Goal: Task Accomplishment & Management: Manage account settings

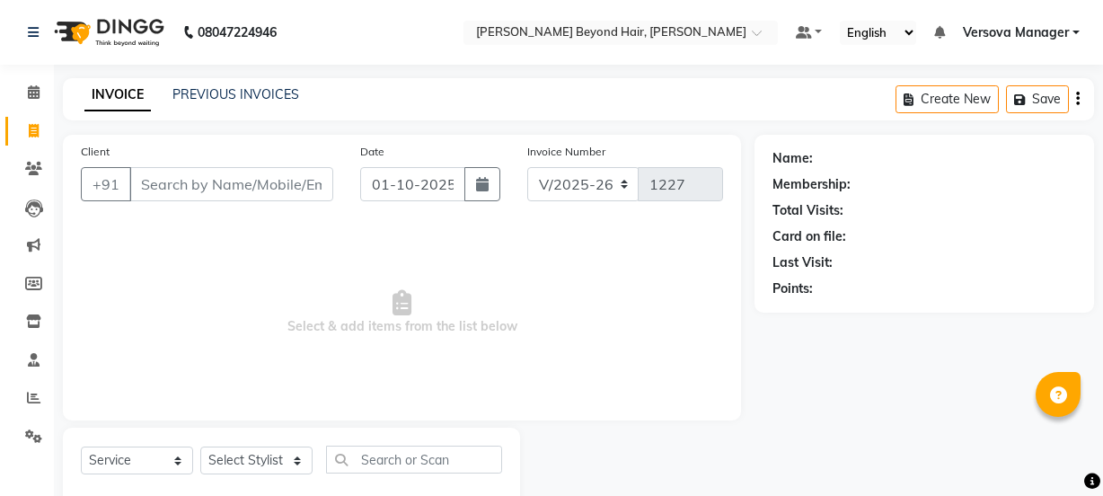
select select "6352"
select select "service"
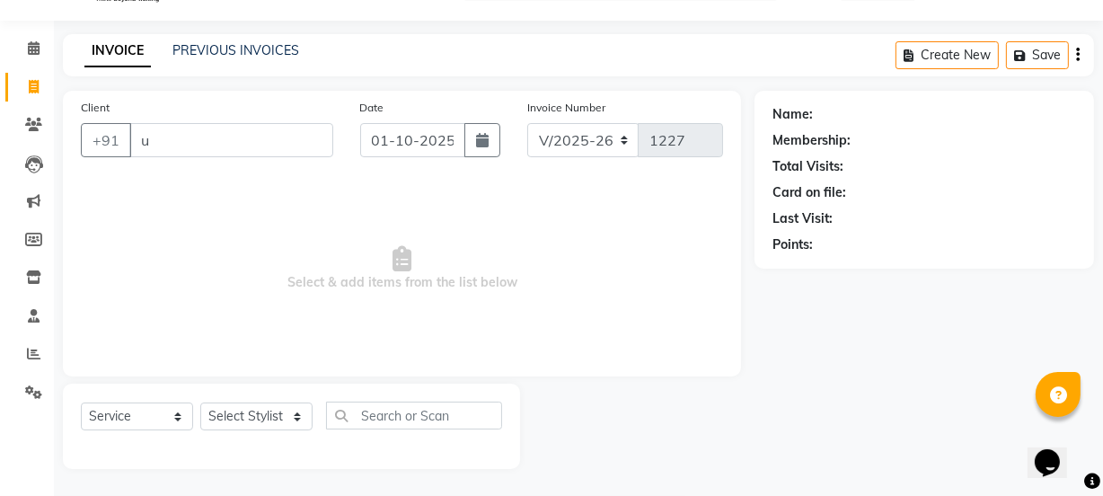
scroll to position [45, 0]
type input "usha"
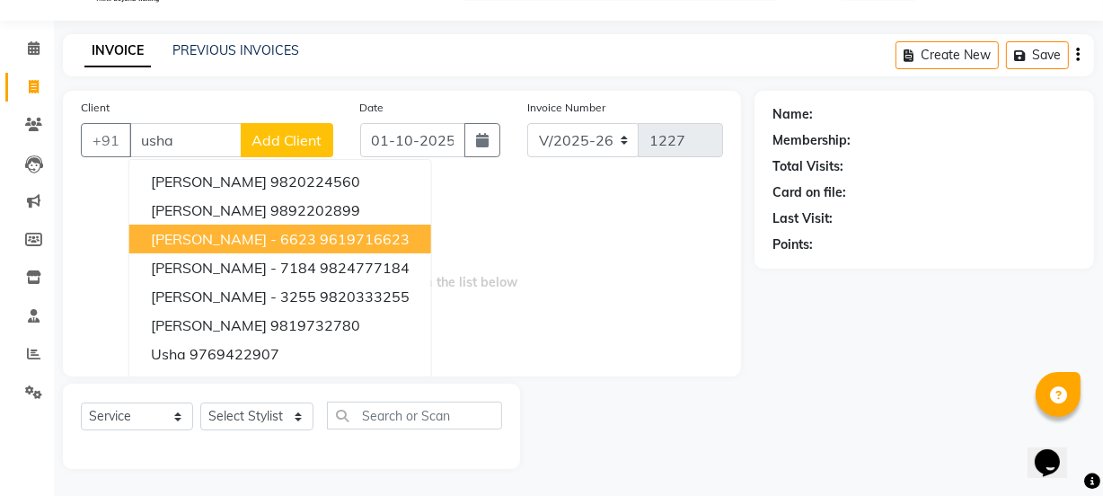
select select "48071"
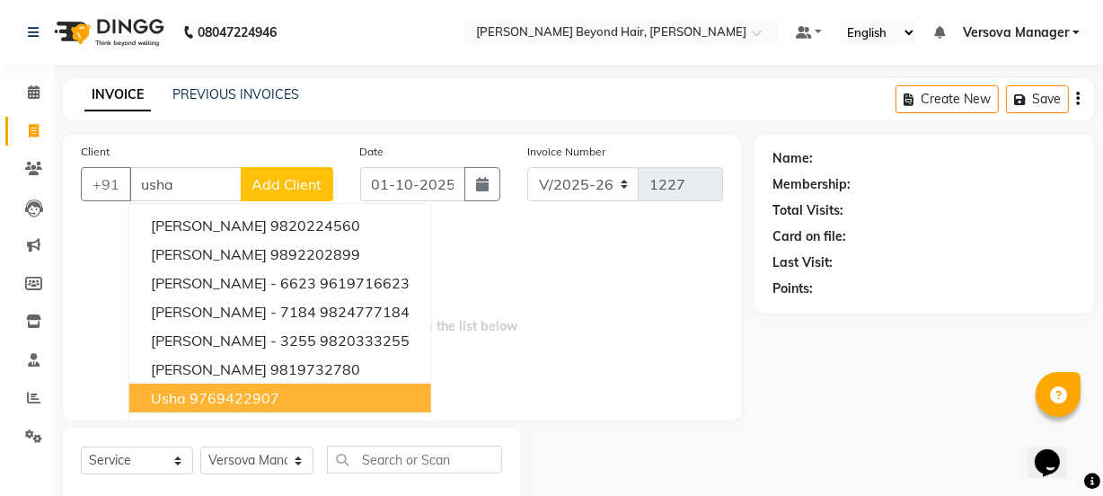
click at [217, 405] on ngb-highlight "9769422907" at bounding box center [235, 398] width 90 height 18
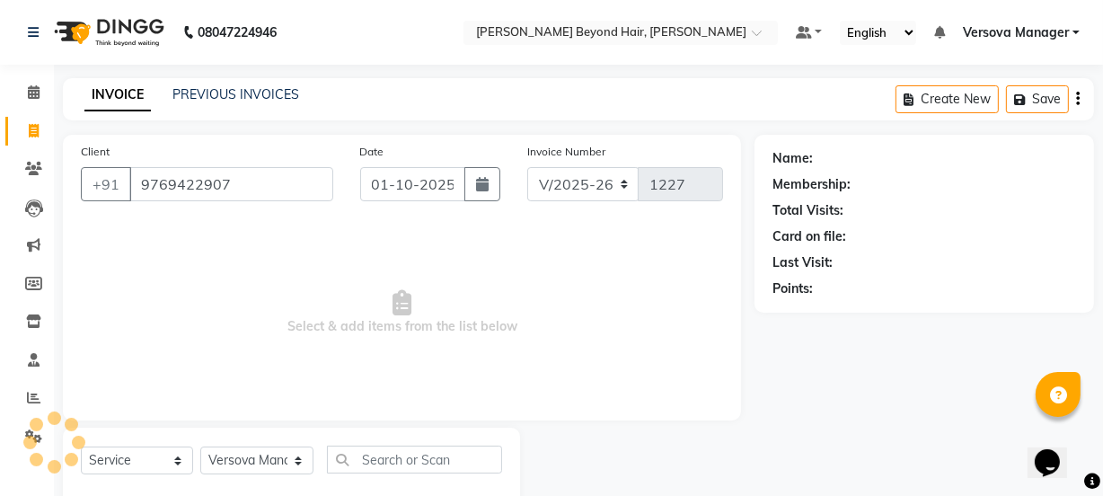
type input "9769422907"
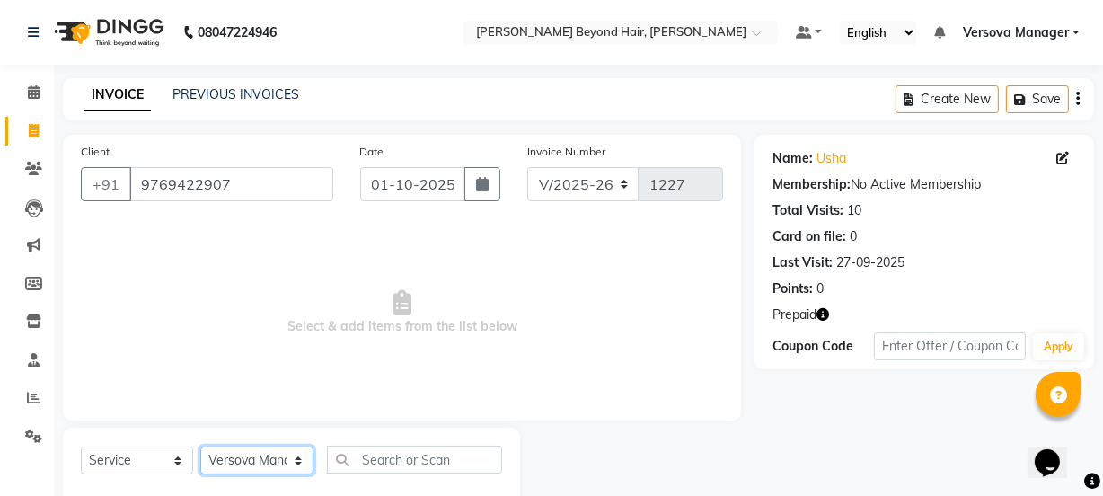
click at [268, 455] on select "Select Stylist ADMIN [PERSON_NAME] [PERSON_NAME] [PERSON_NAME] [PERSON_NAME] [P…" at bounding box center [256, 461] width 113 height 28
select select "59568"
click at [200, 447] on select "Select Stylist ADMIN [PERSON_NAME] [PERSON_NAME] [PERSON_NAME] [PERSON_NAME] [P…" at bounding box center [256, 461] width 113 height 28
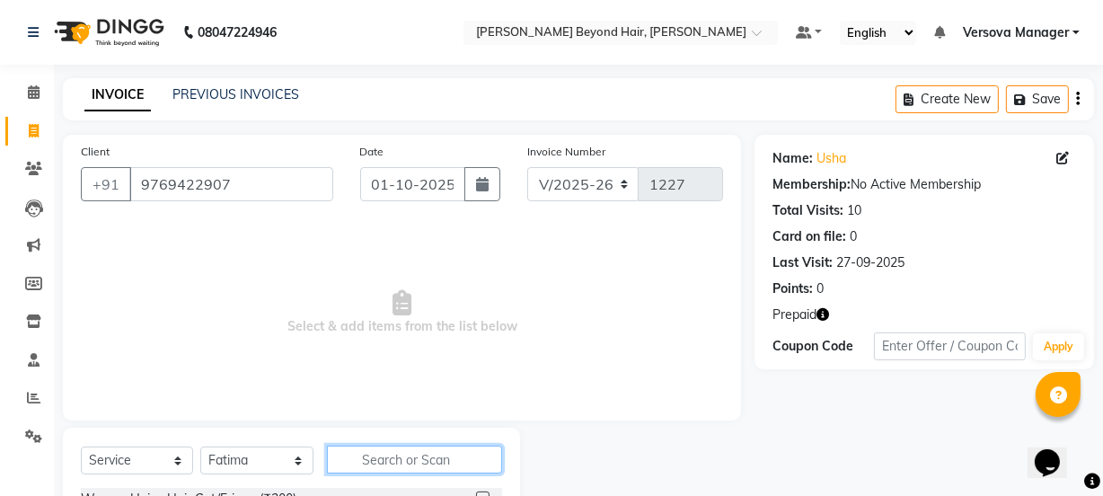
click at [420, 452] on input "text" at bounding box center [414, 460] width 174 height 28
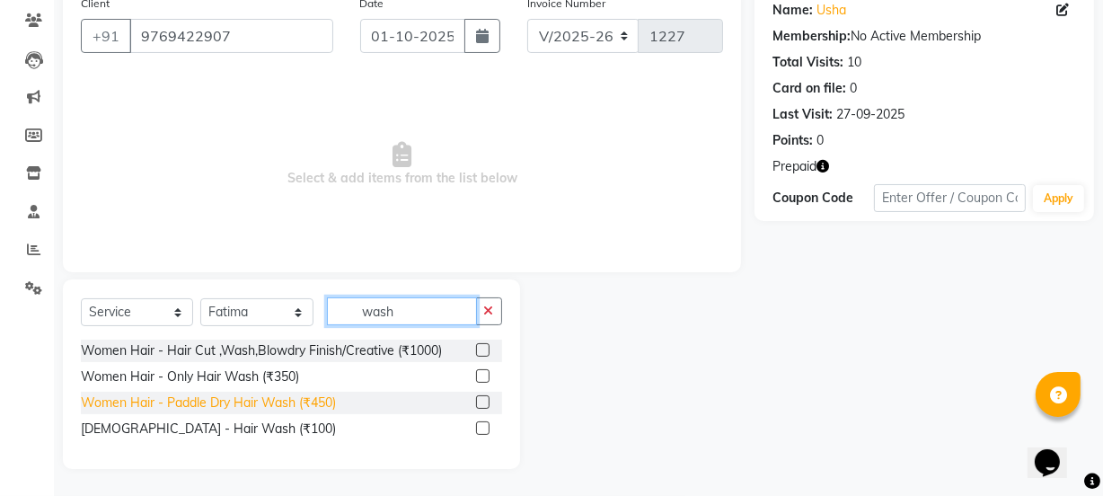
type input "wash"
click at [239, 403] on div "Women Hair - Paddle Dry Hair Wash (₹450)" at bounding box center [208, 402] width 255 height 19
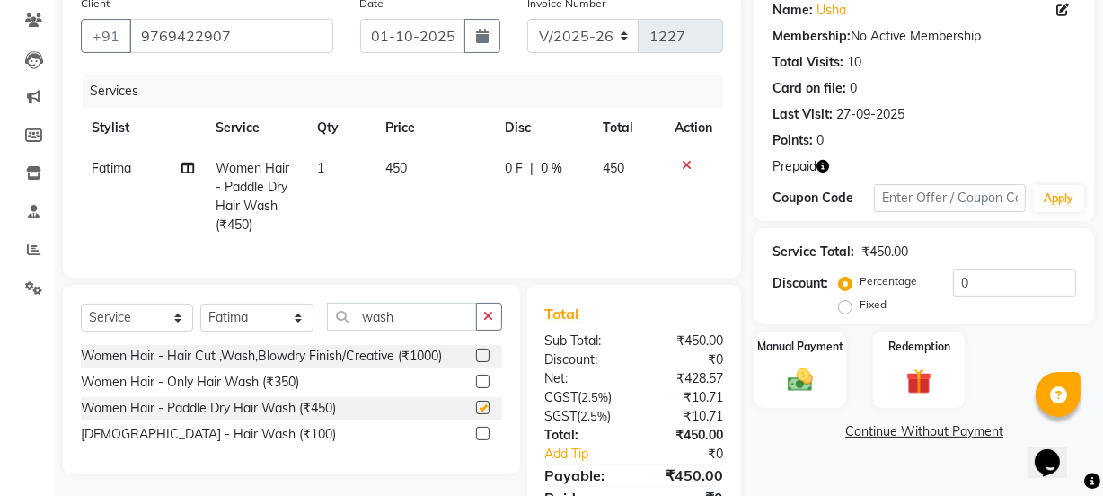
checkbox input "false"
click at [481, 327] on button "button" at bounding box center [489, 317] width 26 height 28
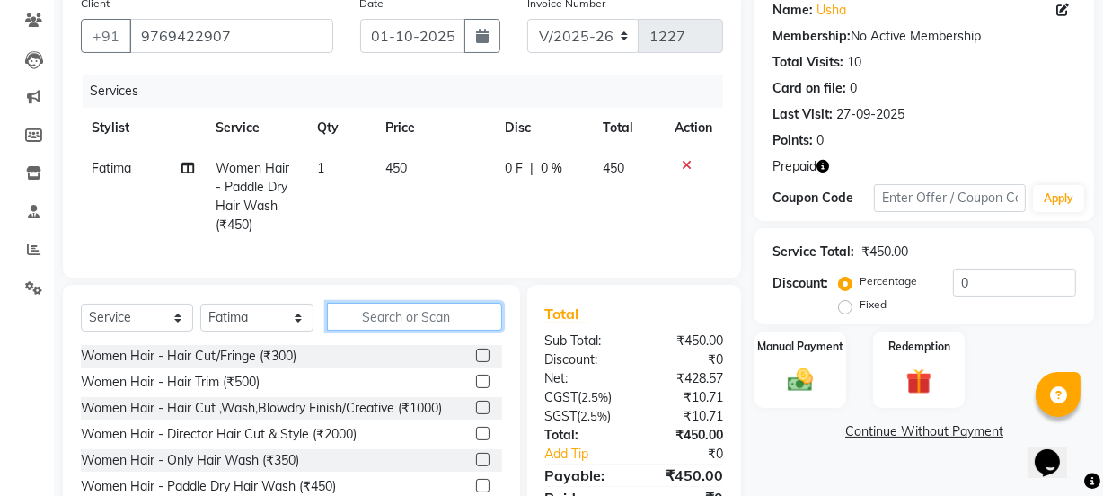
click at [451, 324] on input "text" at bounding box center [414, 317] width 174 height 28
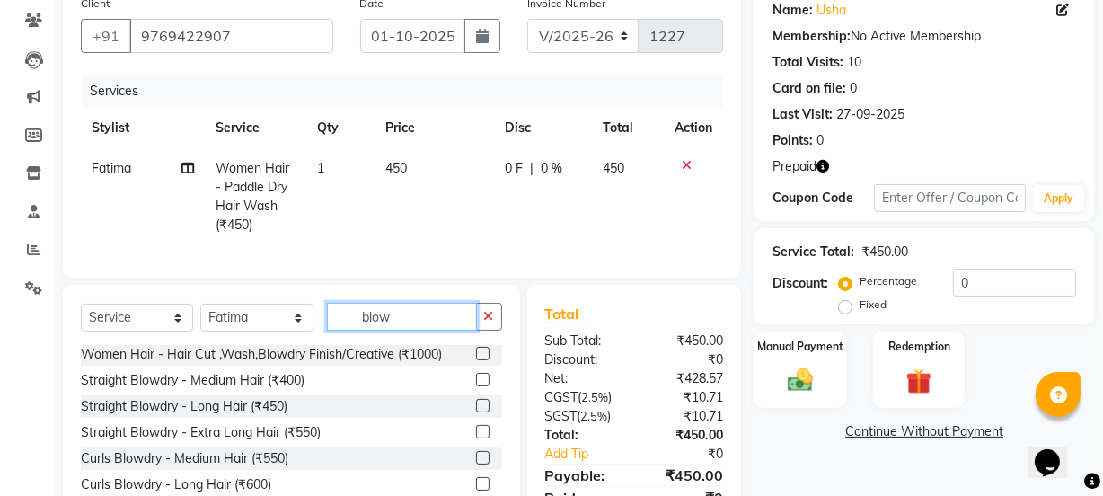
scroll to position [242, 0]
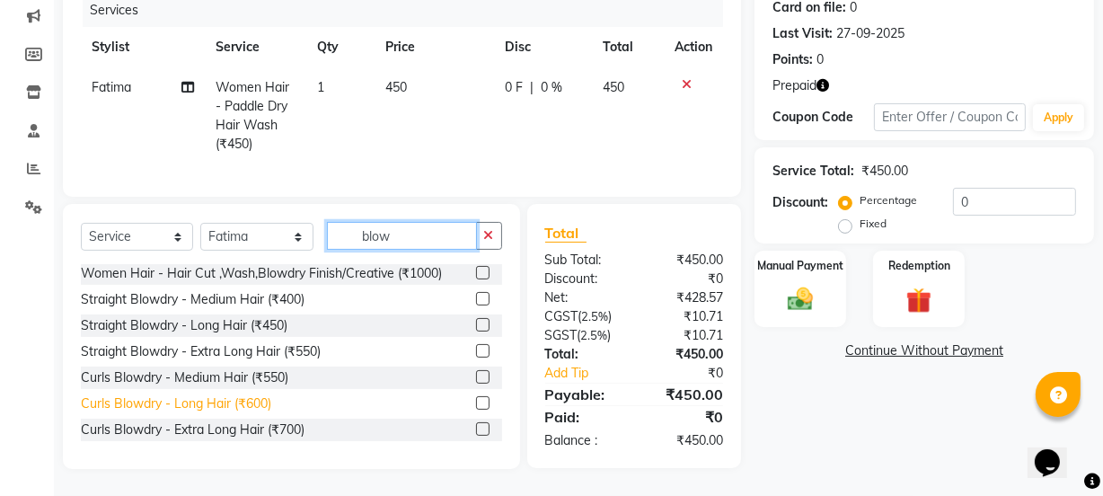
type input "blow"
click at [249, 402] on div "Curls Blowdry - Long Hair (₹600)" at bounding box center [176, 403] width 190 height 19
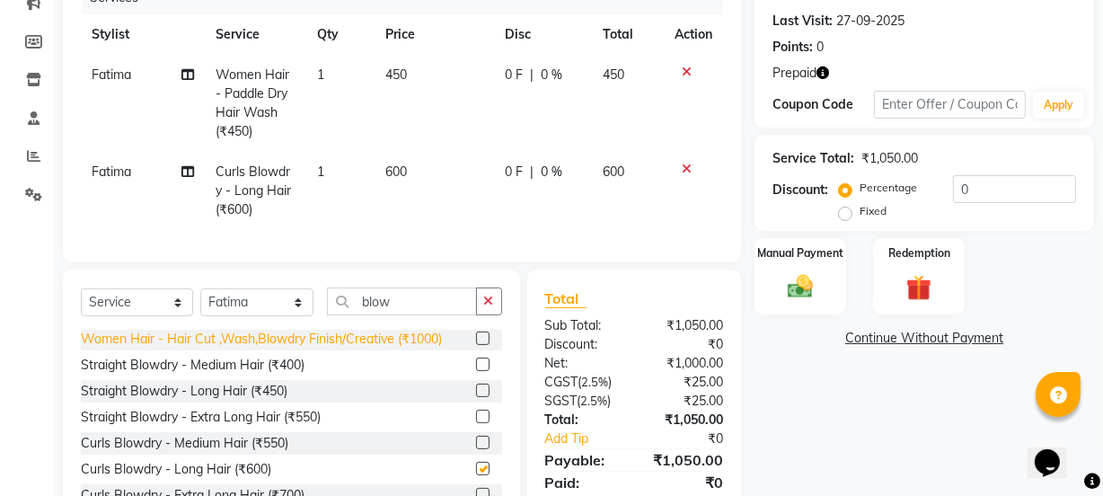
checkbox input "false"
click at [396, 170] on span "600" at bounding box center [396, 172] width 22 height 16
select select "59568"
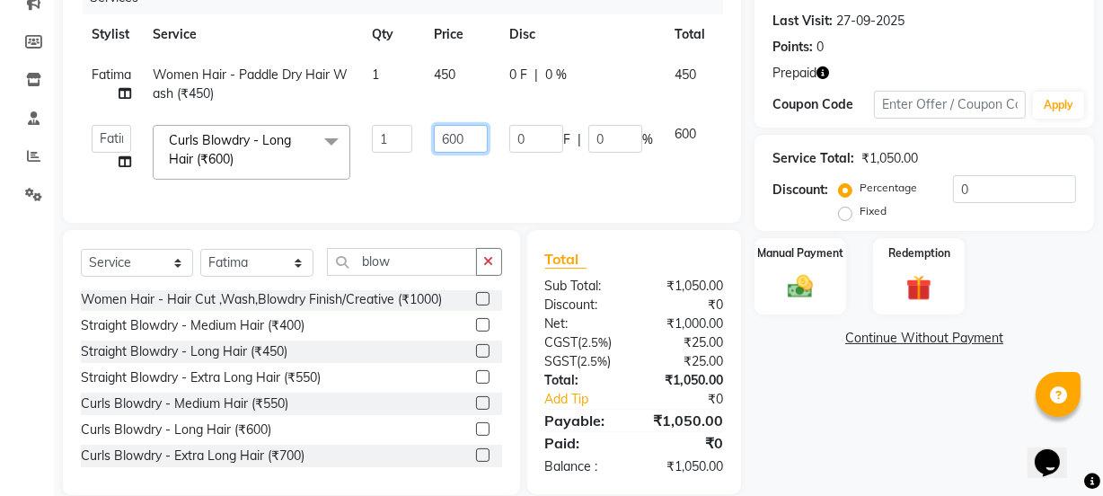
drag, startPoint x: 473, startPoint y: 135, endPoint x: 339, endPoint y: 137, distance: 133.9
click at [339, 137] on tr "ADMIN [PERSON_NAME] [PERSON_NAME] [PERSON_NAME] [PERSON_NAME] [PERSON_NAME] Pra…" at bounding box center [428, 152] width 694 height 76
type input "700"
click at [500, 186] on td "0 F | 0 %" at bounding box center [581, 152] width 165 height 76
select select "59568"
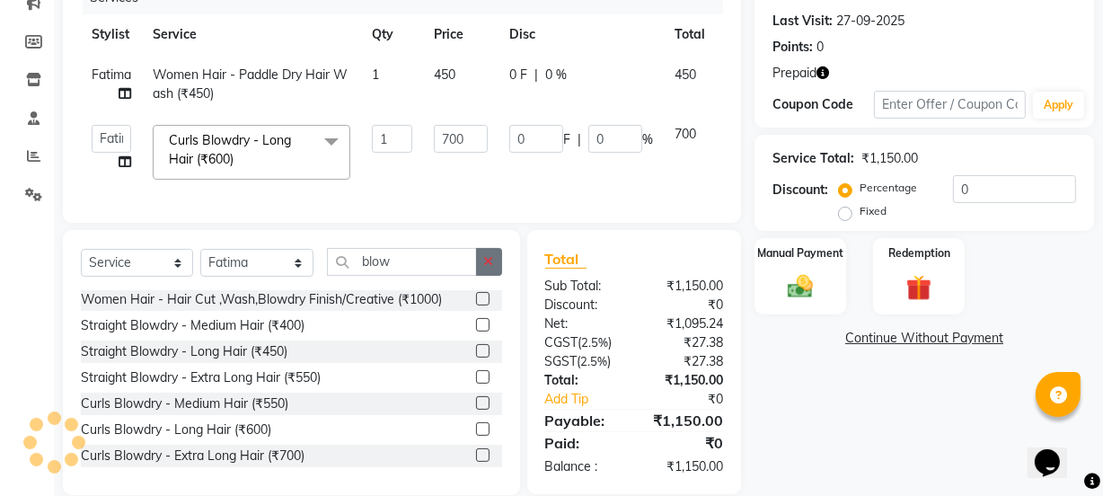
click at [488, 268] on icon "button" at bounding box center [489, 261] width 10 height 13
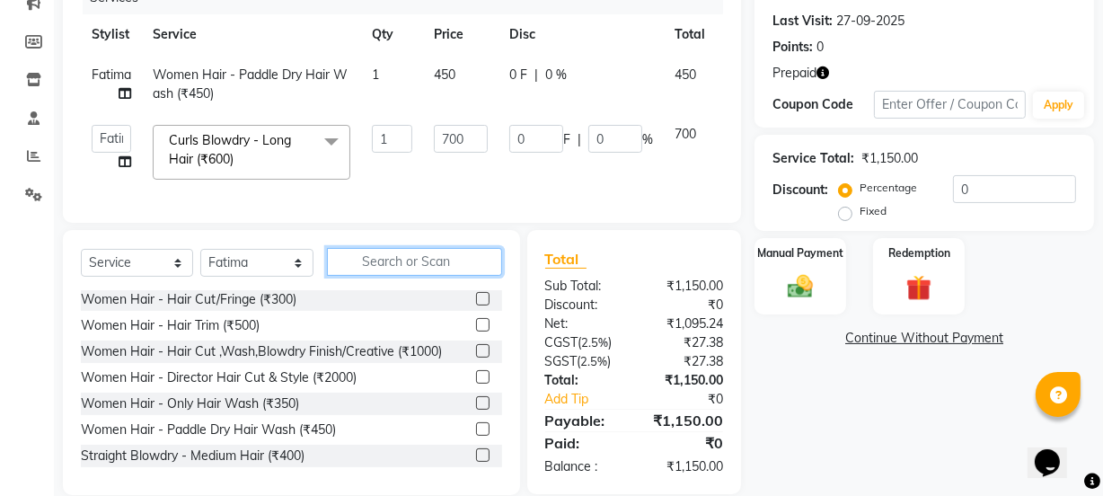
scroll to position [54, 0]
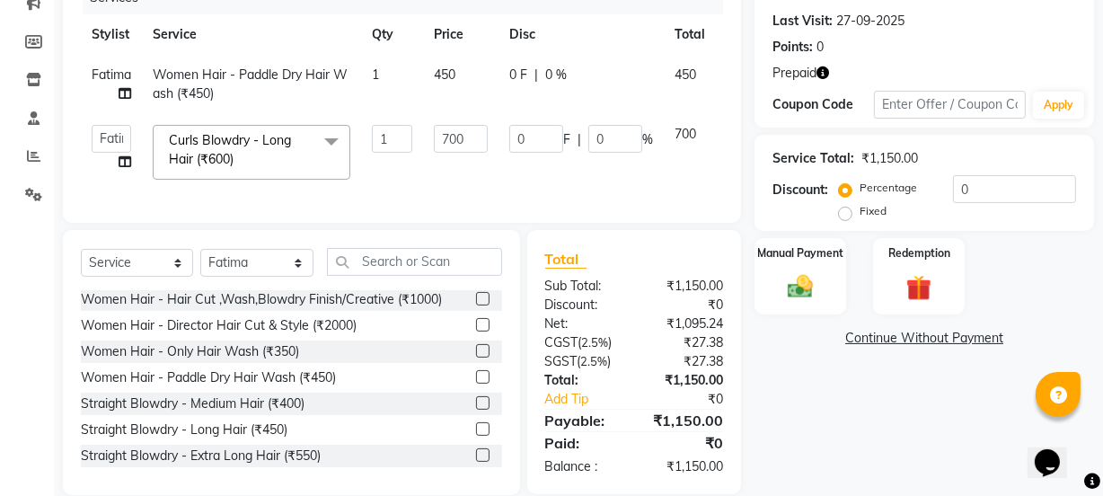
click at [455, 75] on span "450" at bounding box center [445, 74] width 22 height 16
select select "59568"
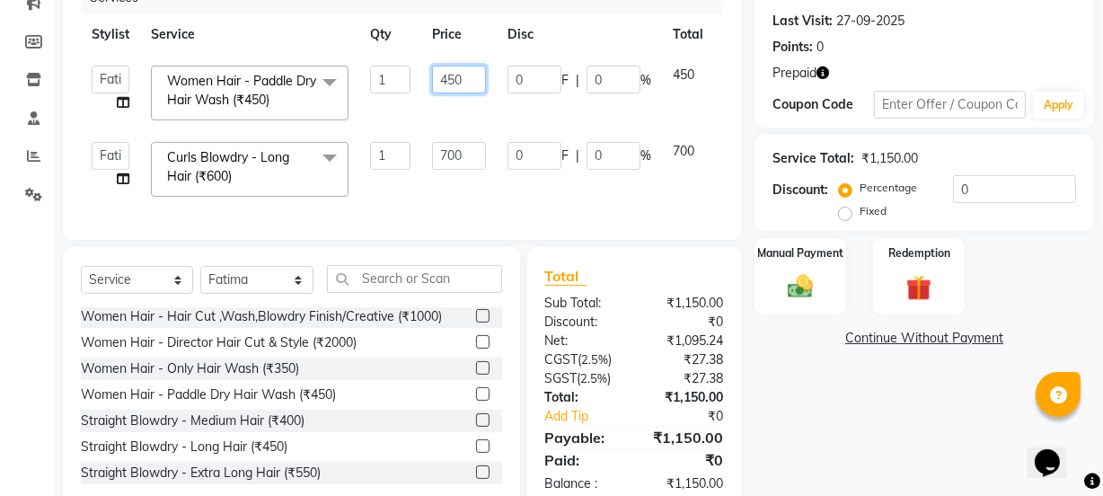
drag, startPoint x: 473, startPoint y: 81, endPoint x: 369, endPoint y: 80, distance: 104.2
click at [369, 80] on tr "ADMIN [PERSON_NAME] [PERSON_NAME] [PERSON_NAME] [PERSON_NAME] [PERSON_NAME] Pra…" at bounding box center [427, 93] width 693 height 76
type input "550"
click at [478, 204] on div "Services Stylist Service Qty Price Disc Total Action ADMIN [PERSON_NAME] [PERSO…" at bounding box center [402, 101] width 642 height 241
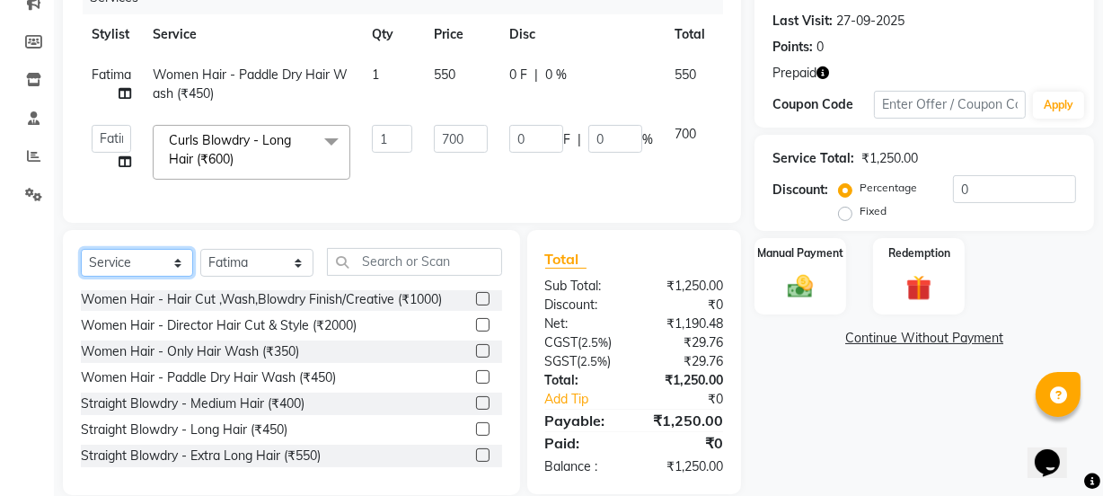
drag, startPoint x: 161, startPoint y: 277, endPoint x: 178, endPoint y: 280, distance: 17.4
click at [161, 277] on select "Select Service Product Membership Package Voucher Prepaid Gift Card" at bounding box center [137, 263] width 112 height 28
select select "product"
click at [81, 261] on select "Select Service Product Membership Package Voucher Prepaid Gift Card" at bounding box center [137, 263] width 112 height 28
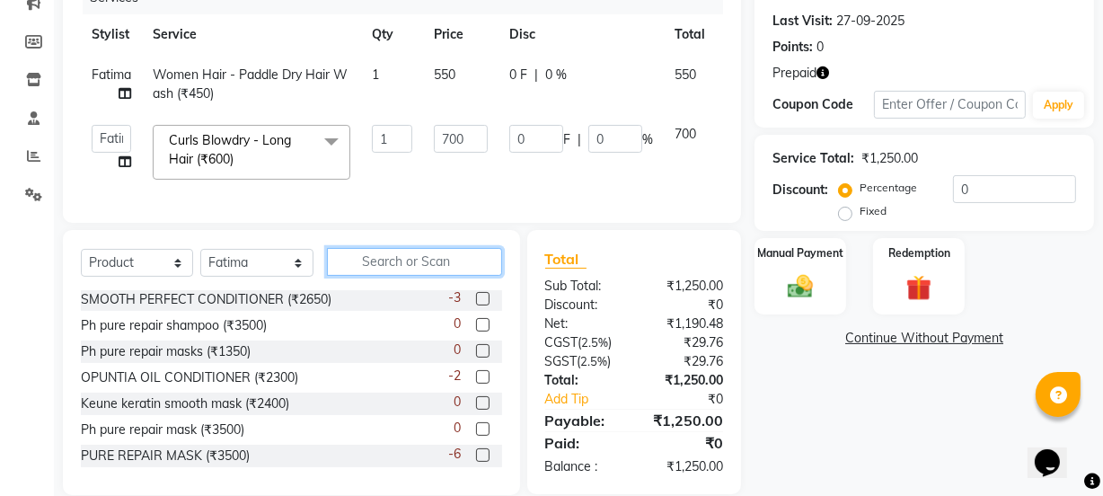
click at [423, 271] on input "text" at bounding box center [414, 262] width 174 height 28
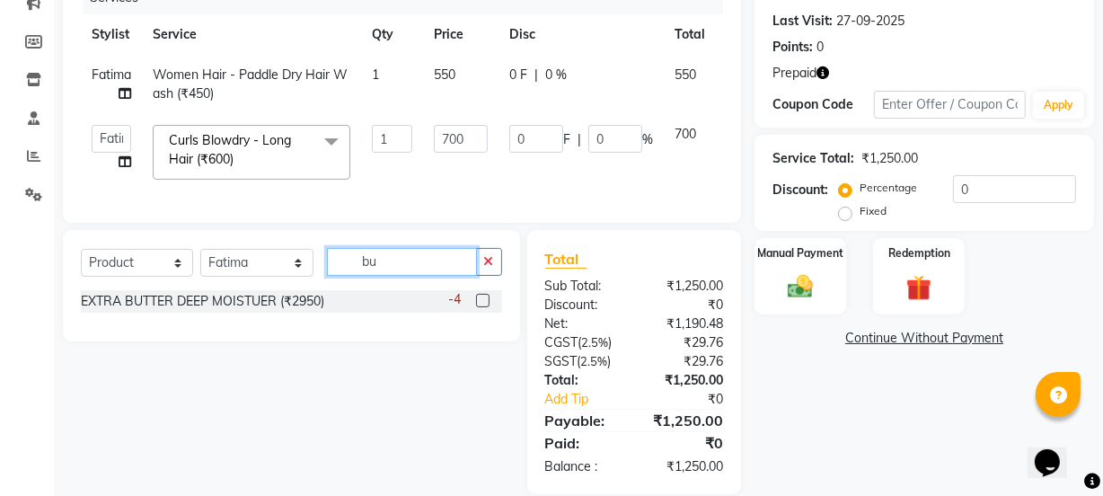
scroll to position [0, 0]
type input "butt"
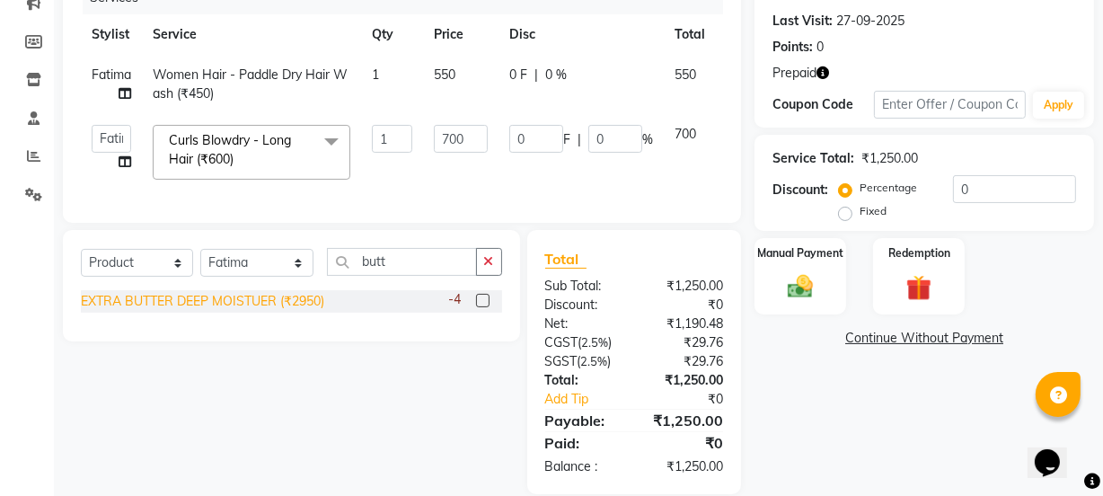
click at [289, 311] on div "EXTRA BUTTER DEEP MOISTUER (₹2950)" at bounding box center [202, 301] width 243 height 19
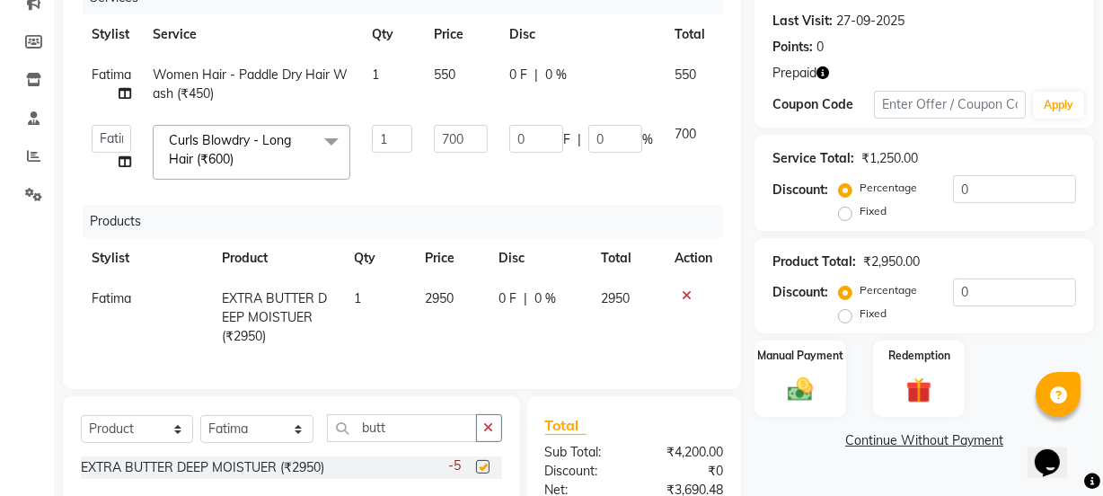
checkbox input "false"
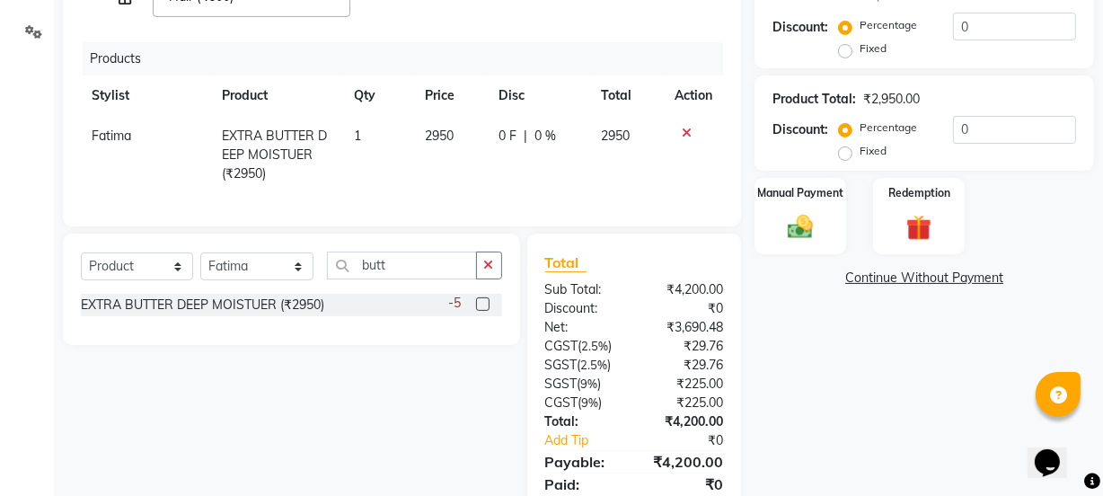
scroll to position [484, 0]
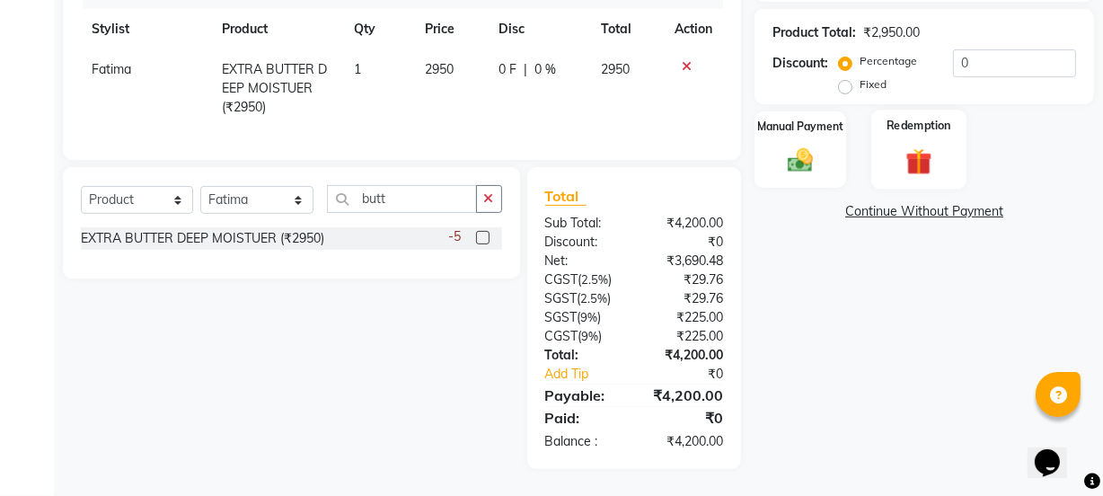
click at [930, 146] on img at bounding box center [918, 162] width 43 height 33
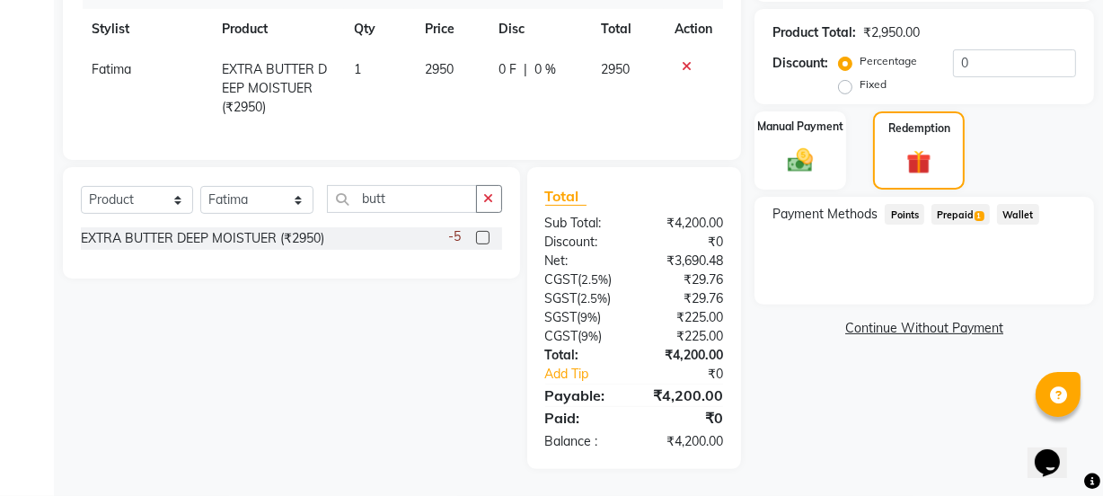
click at [968, 204] on span "Prepaid 1" at bounding box center [961, 214] width 58 height 21
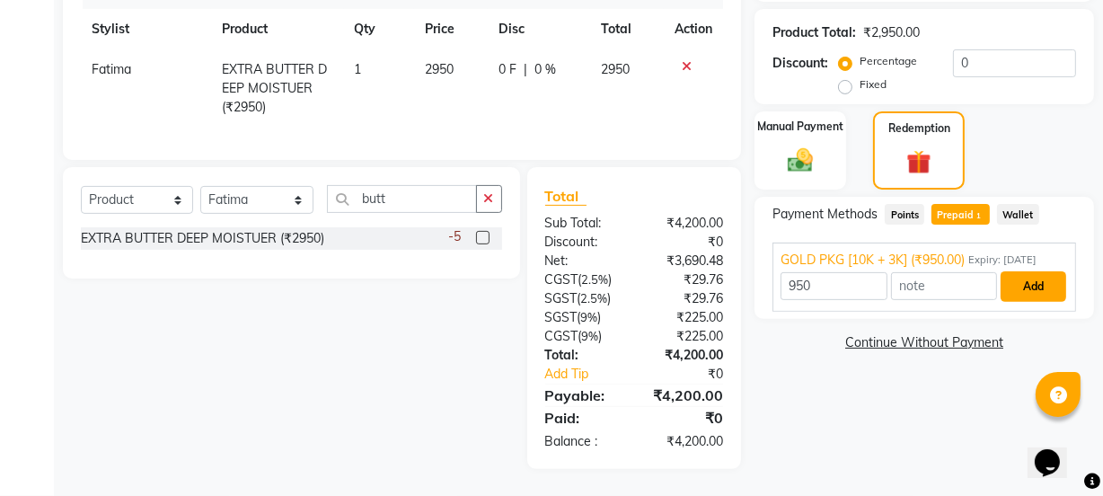
click at [1041, 271] on button "Add" at bounding box center [1034, 286] width 66 height 31
click at [1041, 270] on div "Payment Methods Points Prepaid 1 Wallet GOLD PKG [10K + 3K] (₹950.00) Expiry: […" at bounding box center [925, 258] width 340 height 122
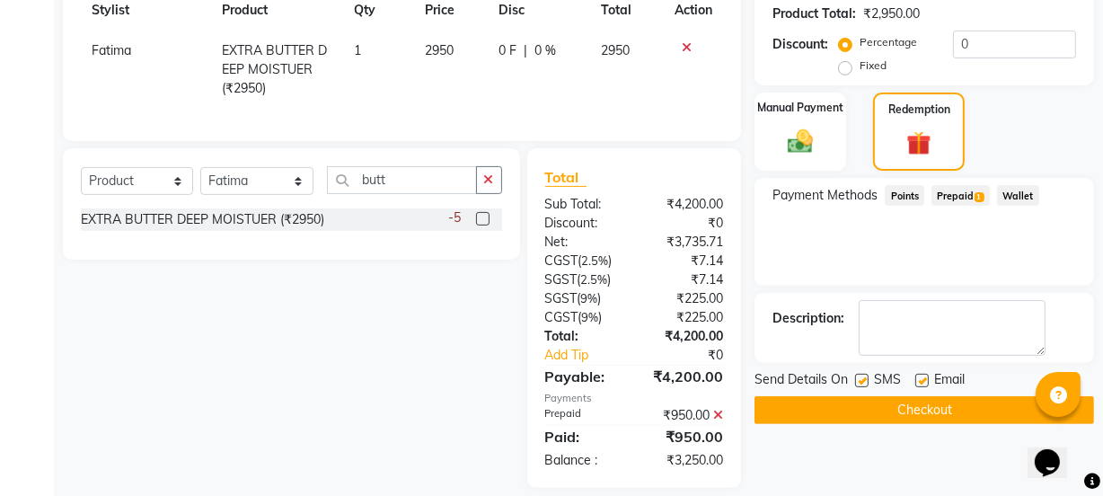
scroll to position [521, 0]
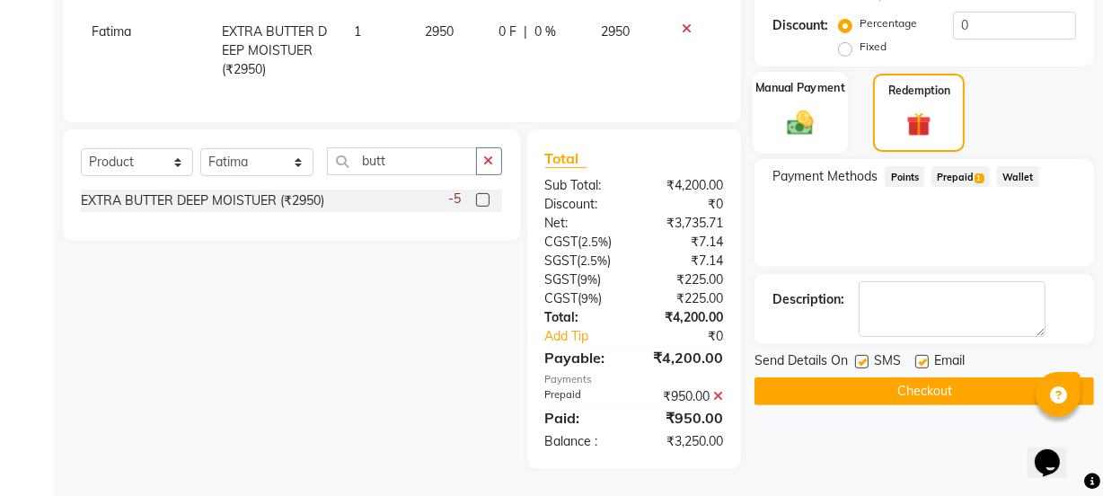
click at [821, 80] on label "Manual Payment" at bounding box center [801, 88] width 90 height 17
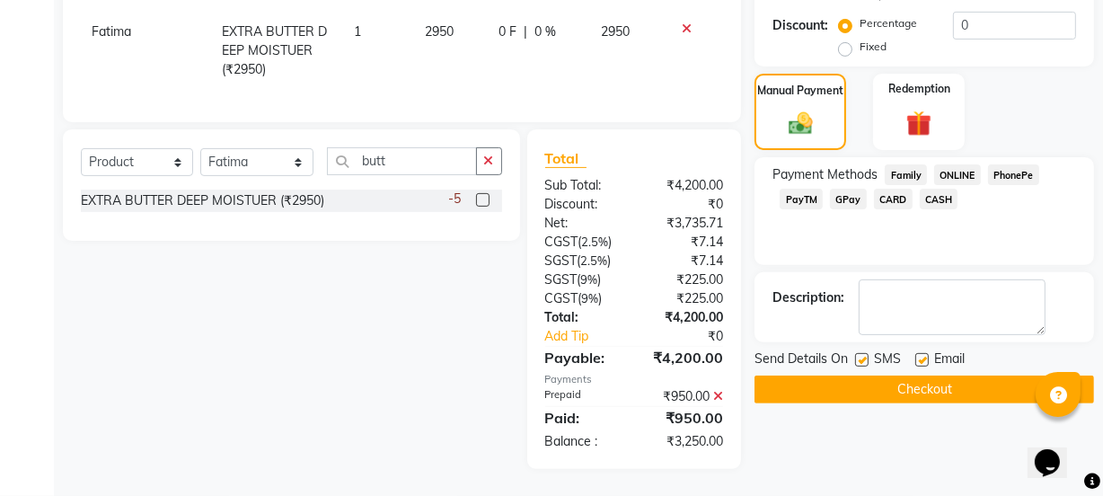
click at [847, 189] on span "GPay" at bounding box center [848, 199] width 37 height 21
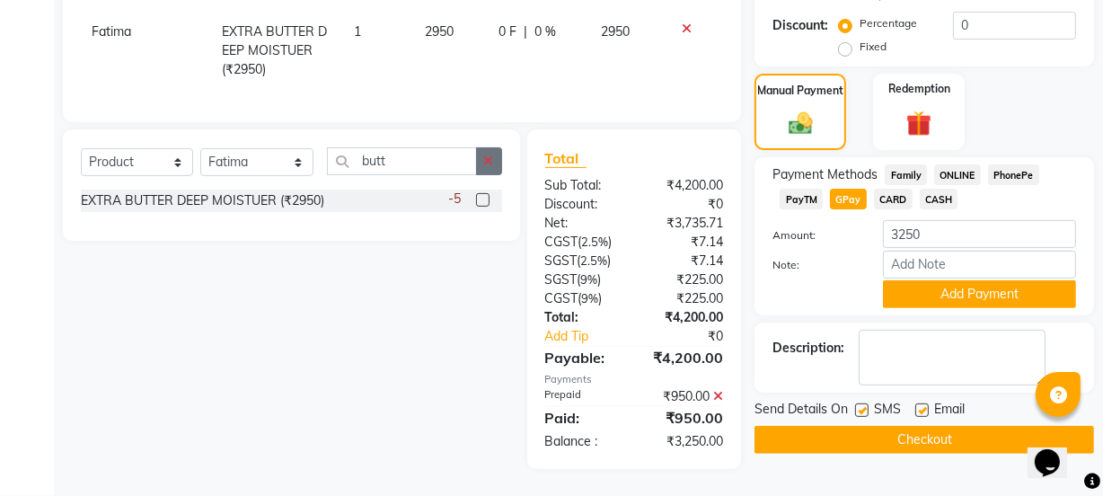
click at [494, 163] on button "button" at bounding box center [489, 161] width 26 height 28
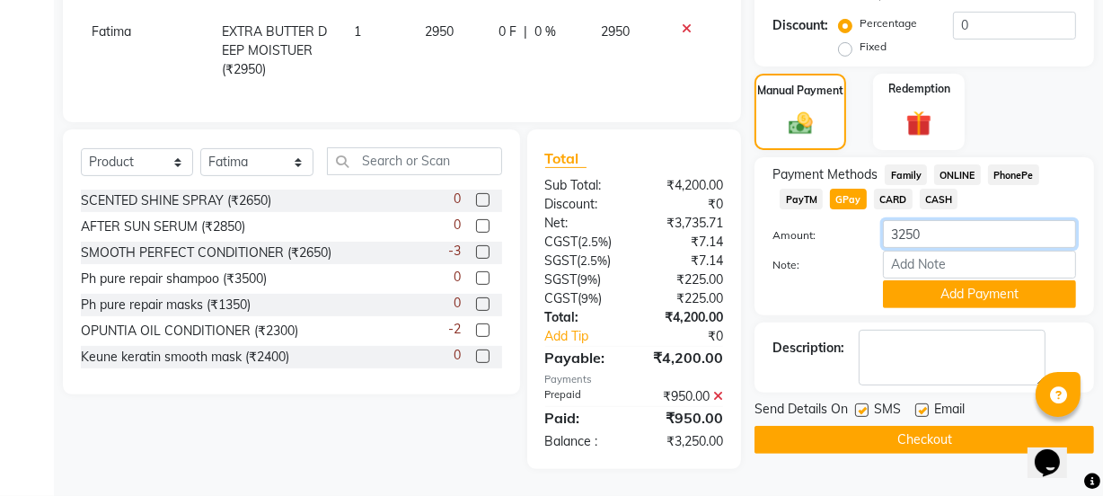
drag, startPoint x: 938, startPoint y: 232, endPoint x: 929, endPoint y: 231, distance: 9.0
click at [929, 231] on input "3250" at bounding box center [979, 234] width 193 height 28
click at [717, 393] on icon at bounding box center [718, 396] width 10 height 13
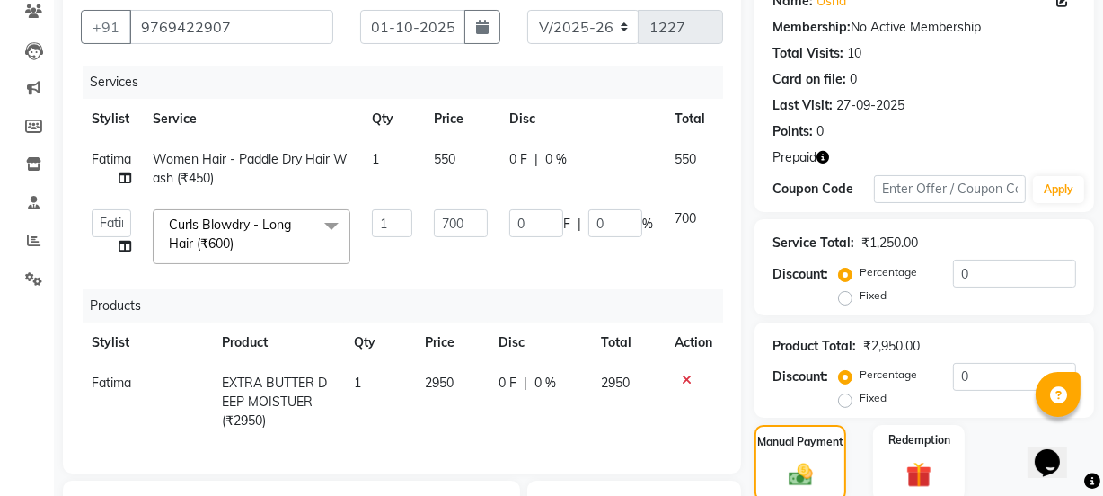
scroll to position [402, 0]
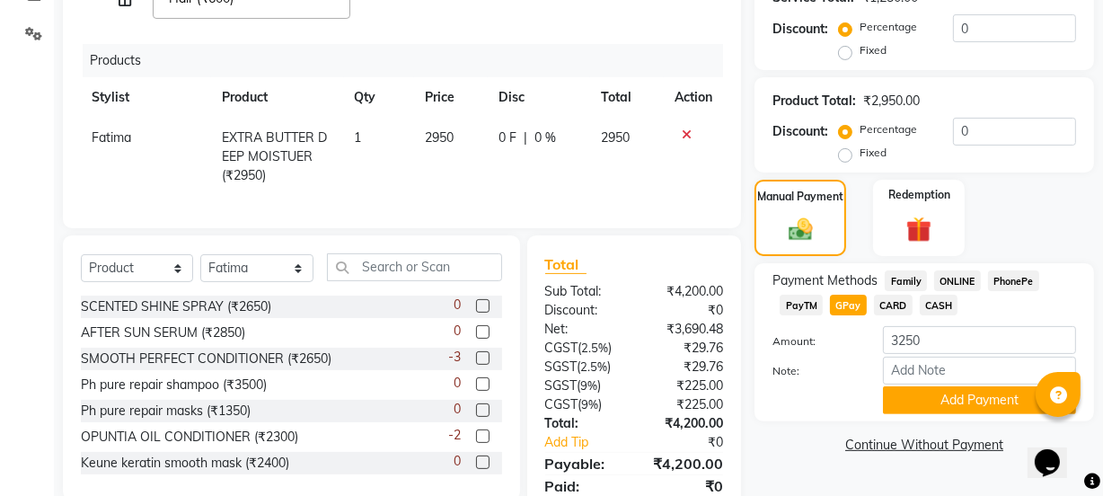
drag, startPoint x: 603, startPoint y: 228, endPoint x: 661, endPoint y: 228, distance: 58.4
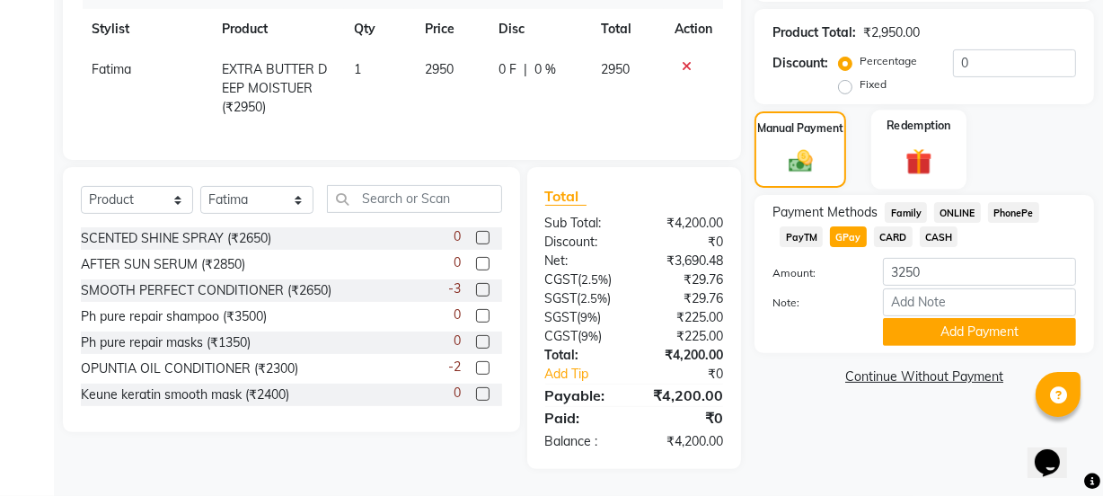
click at [932, 146] on img at bounding box center [918, 162] width 43 height 33
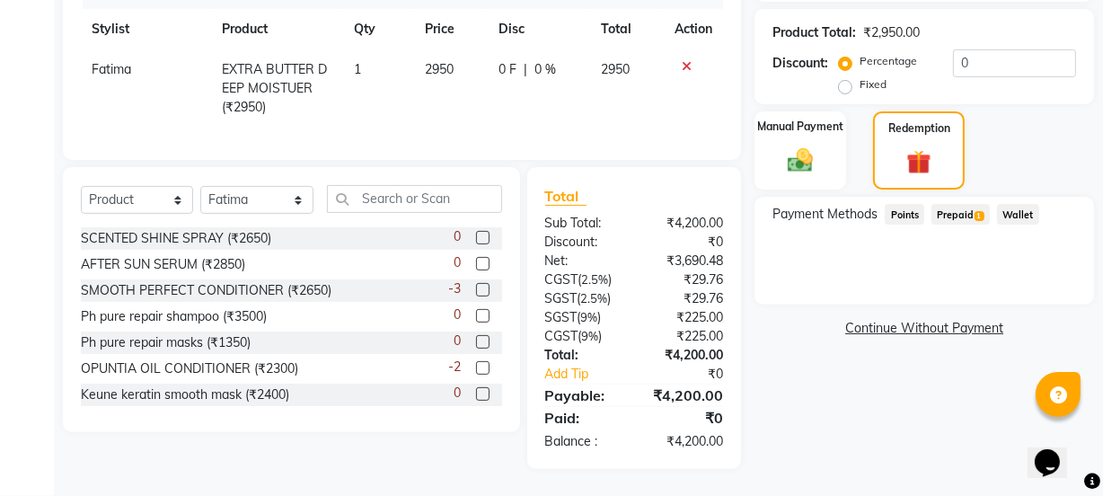
click at [976, 211] on span "1" at bounding box center [980, 216] width 10 height 11
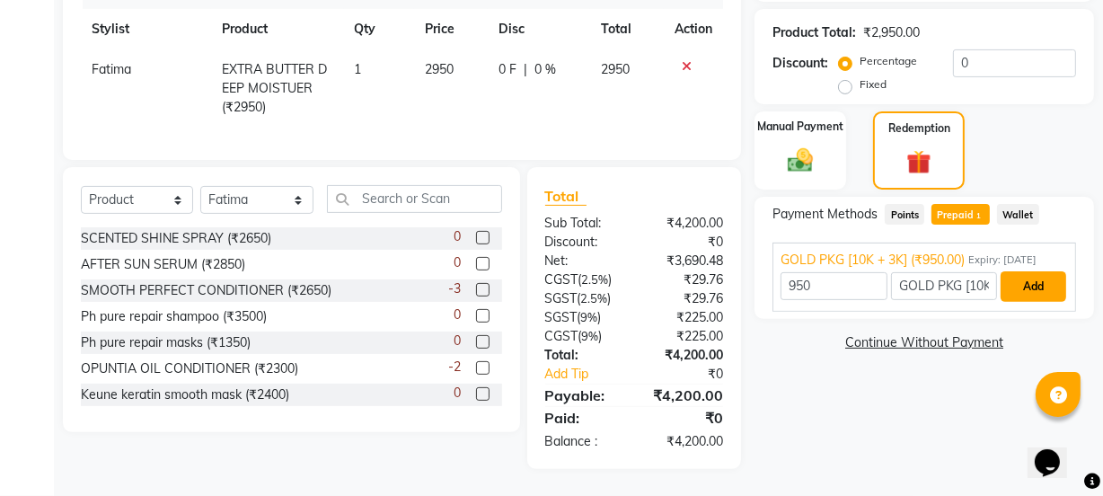
click at [1035, 271] on button "Add" at bounding box center [1034, 286] width 66 height 31
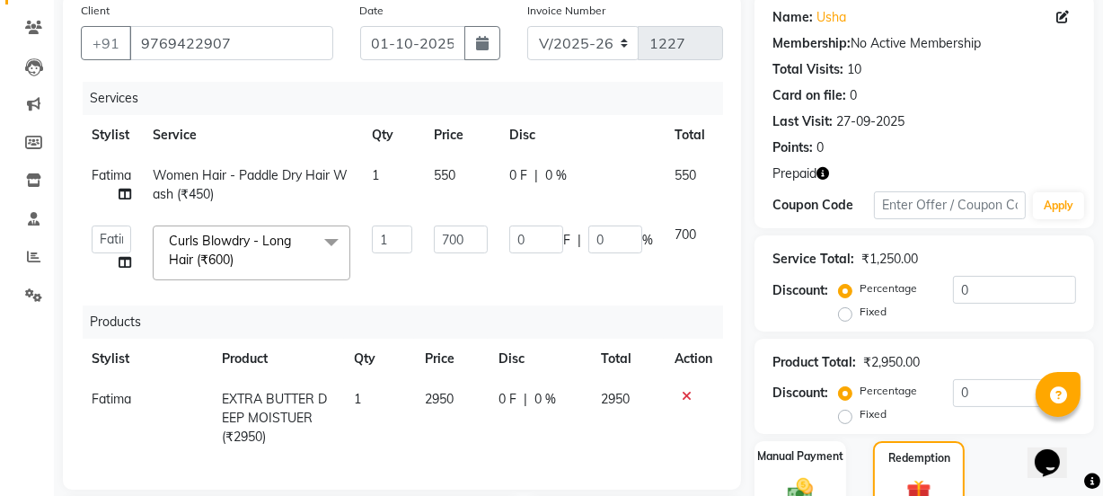
scroll to position [31, 0]
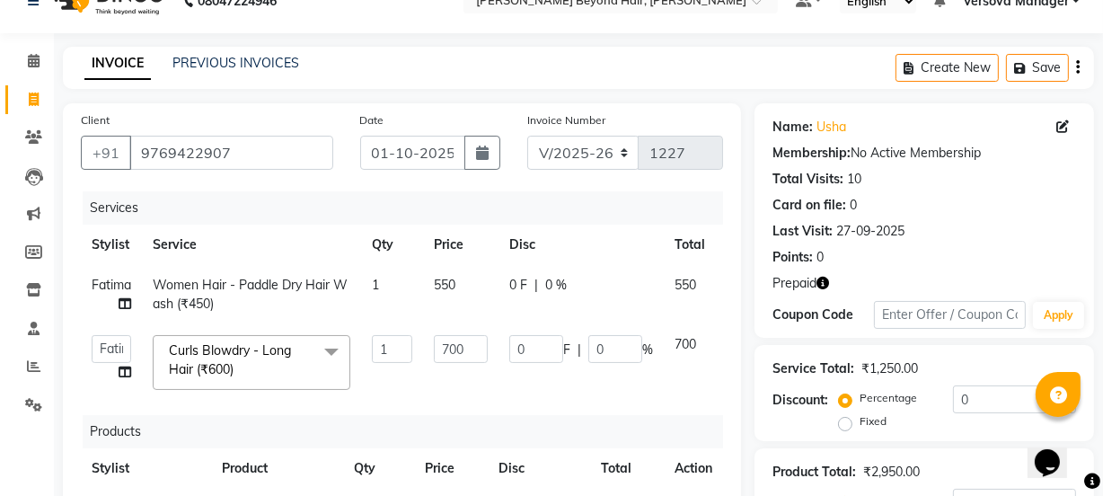
click at [825, 284] on icon "button" at bounding box center [823, 283] width 13 height 13
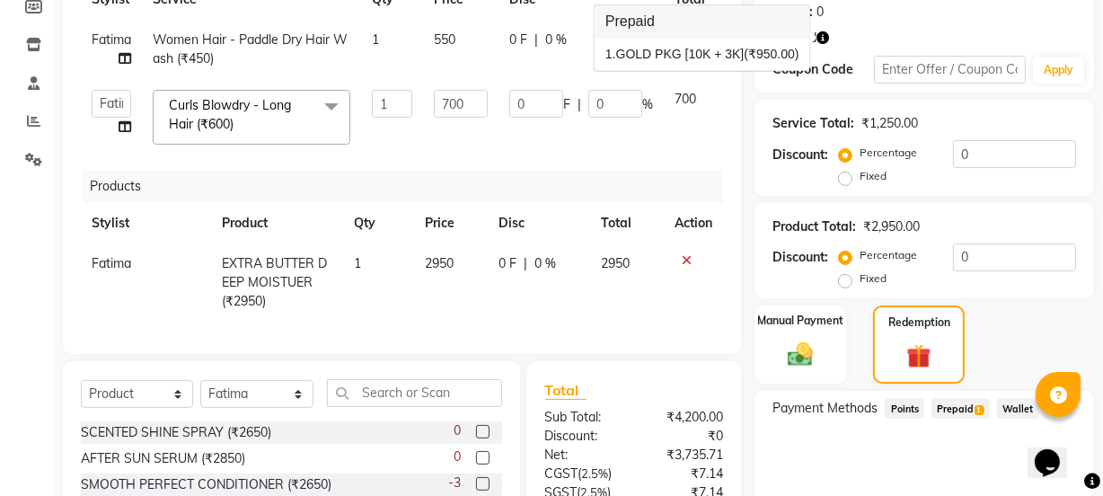
scroll to position [195, 0]
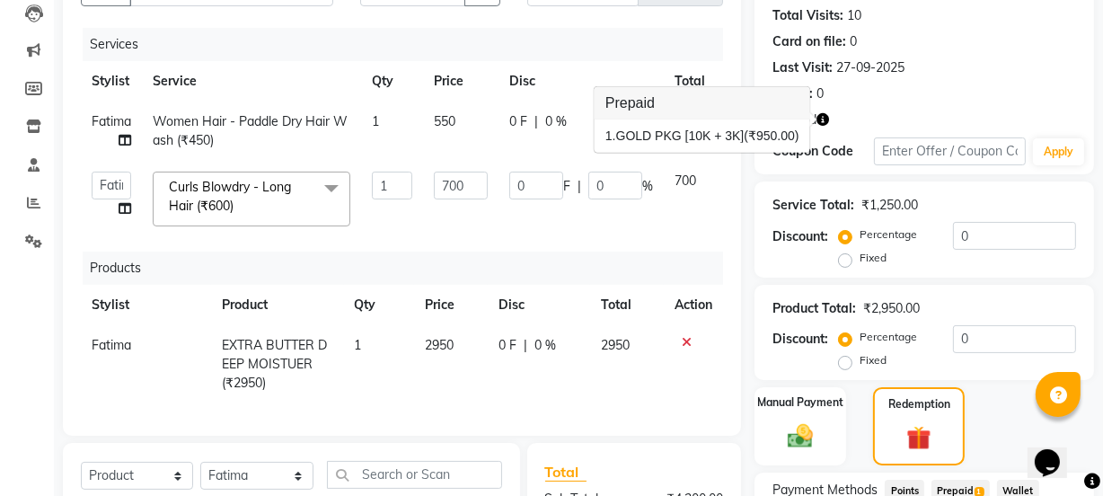
click at [1079, 332] on div "Product Total: ₹2,950.00 Discount: Percentage Fixed 0" at bounding box center [925, 333] width 340 height 96
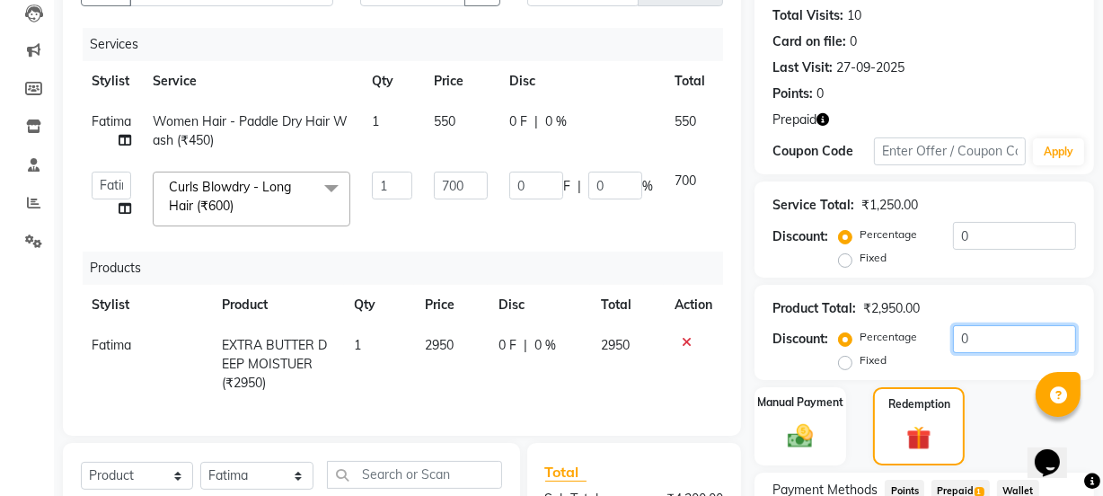
click at [1079, 332] on div "Product Total: ₹2,950.00 Discount: Percentage Fixed 0" at bounding box center [925, 333] width 340 height 96
click at [826, 118] on icon "button" at bounding box center [823, 119] width 13 height 13
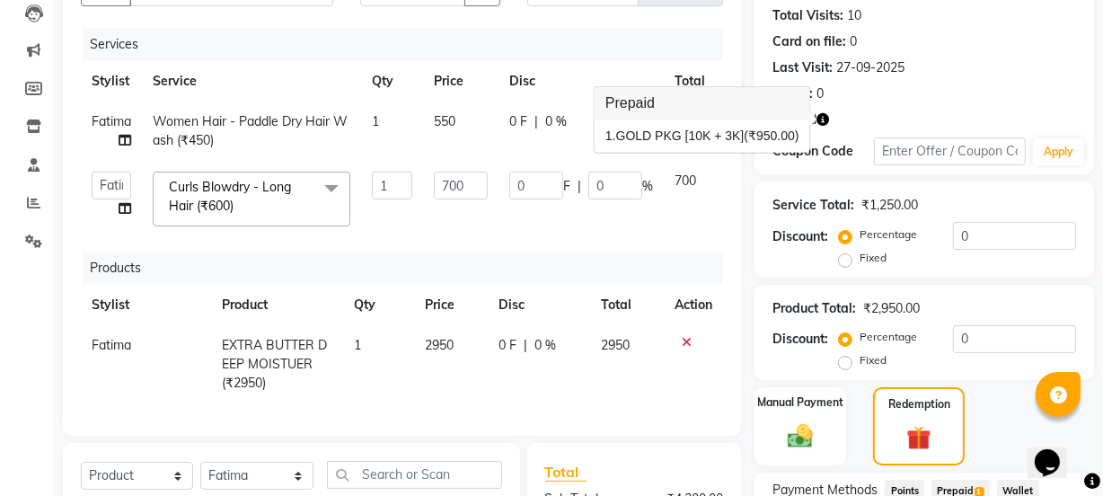
click at [611, 235] on td "0 F | 0 %" at bounding box center [581, 199] width 165 height 76
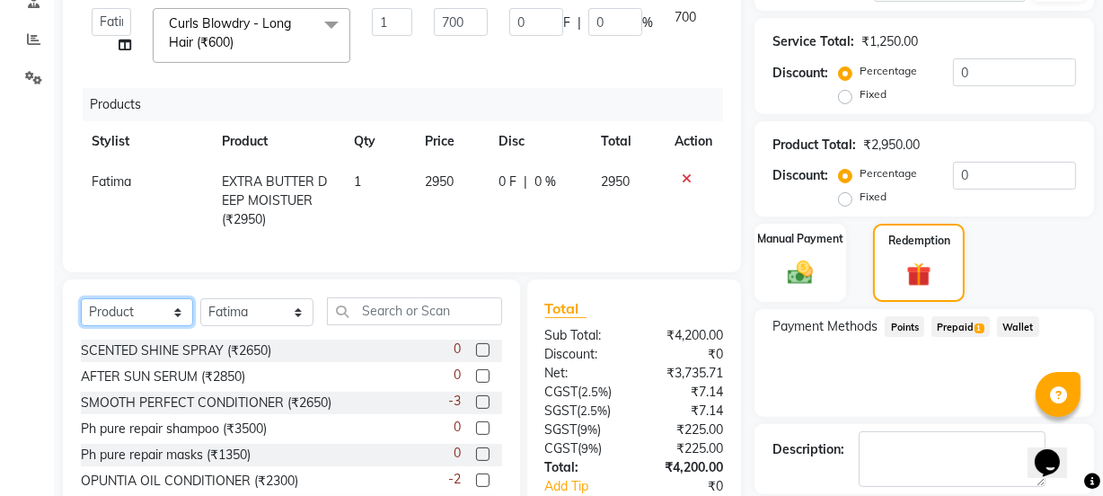
click at [129, 323] on select "Select Service Product Membership Package Voucher Prepaid Gift Card" at bounding box center [137, 312] width 112 height 28
select select "P"
click at [81, 311] on select "Select Service Product Membership Package Voucher Prepaid Gift Card" at bounding box center [137, 312] width 112 height 28
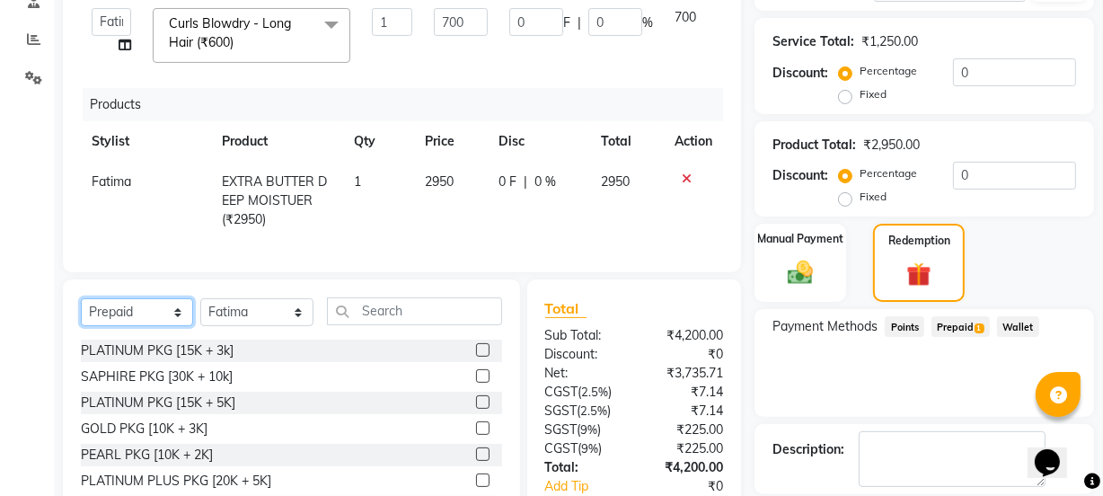
click at [162, 326] on select "Select Service Product Membership Package Voucher Prepaid Gift Card" at bounding box center [137, 312] width 112 height 28
click at [281, 252] on div "Services Stylist Service Qty Price Disc Total Action Fatima Women Hair - Paddle…" at bounding box center [402, 59] width 642 height 390
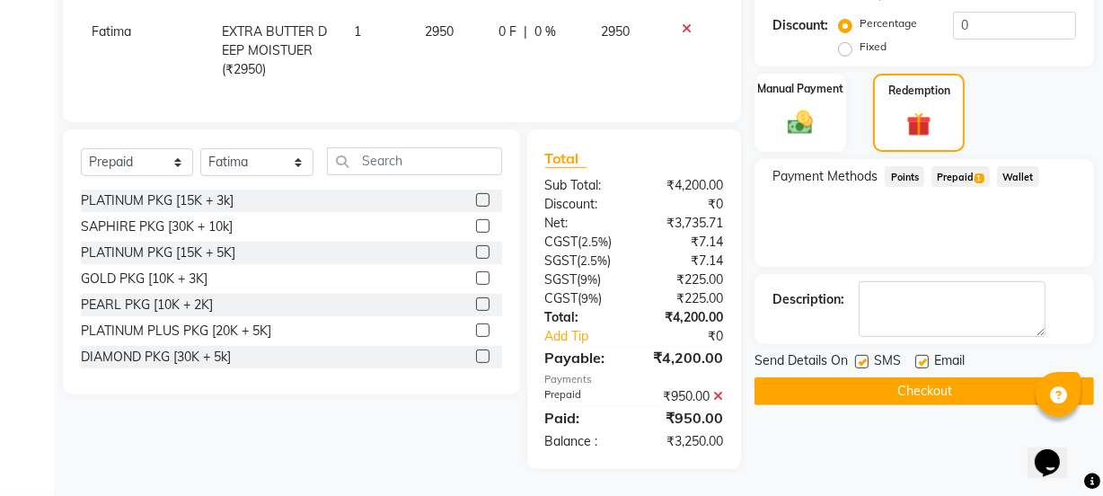
click at [952, 166] on span "Prepaid 1" at bounding box center [961, 176] width 58 height 21
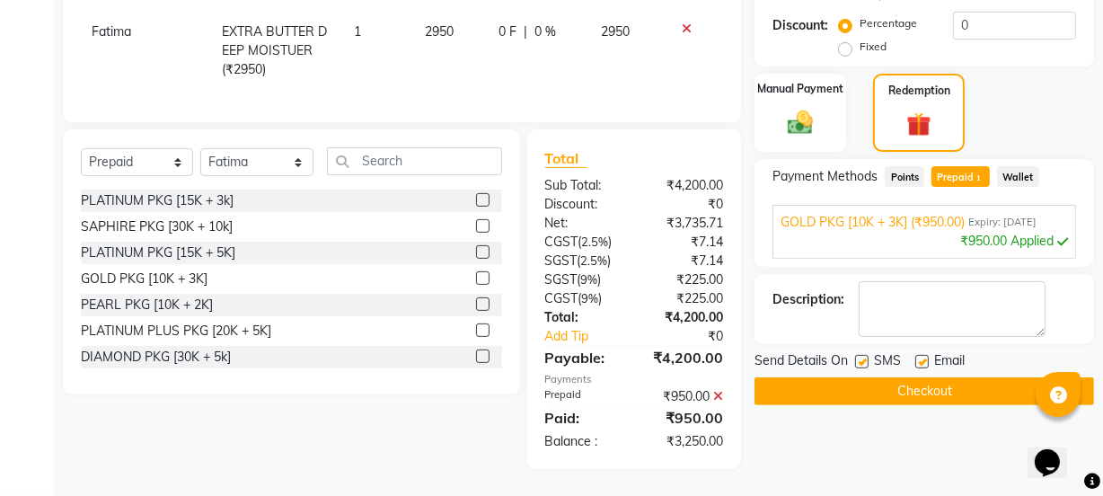
click at [716, 394] on icon at bounding box center [718, 396] width 10 height 13
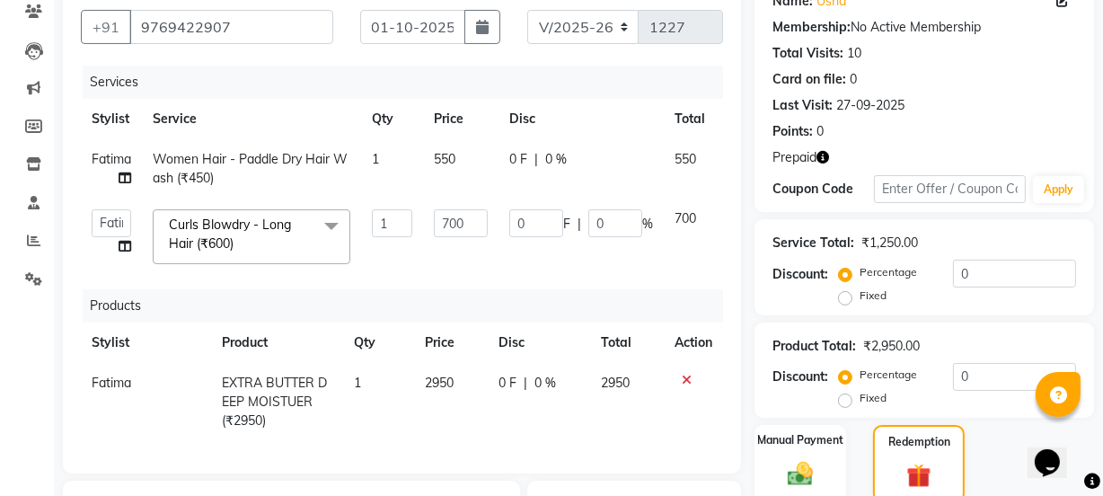
scroll to position [402, 0]
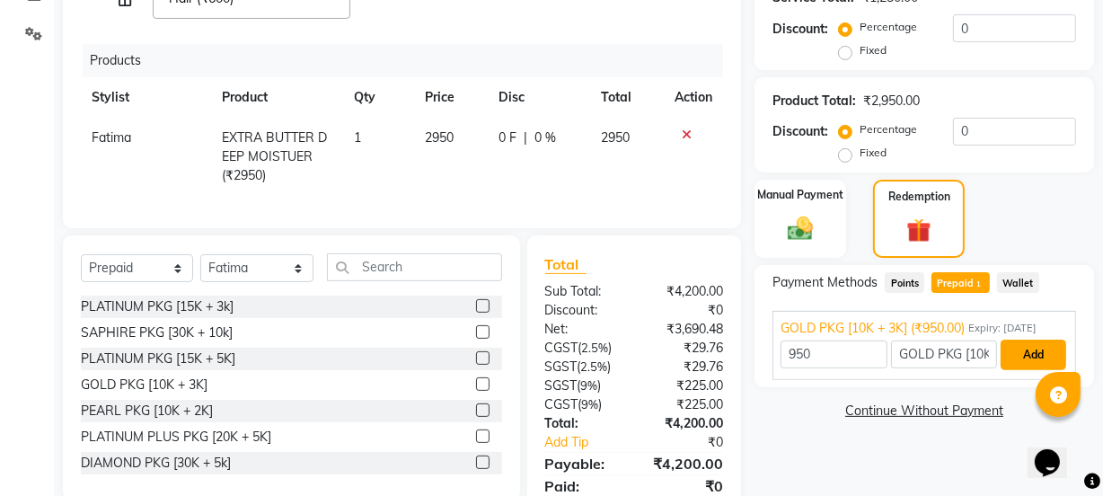
click at [1041, 359] on button "Add" at bounding box center [1034, 355] width 66 height 31
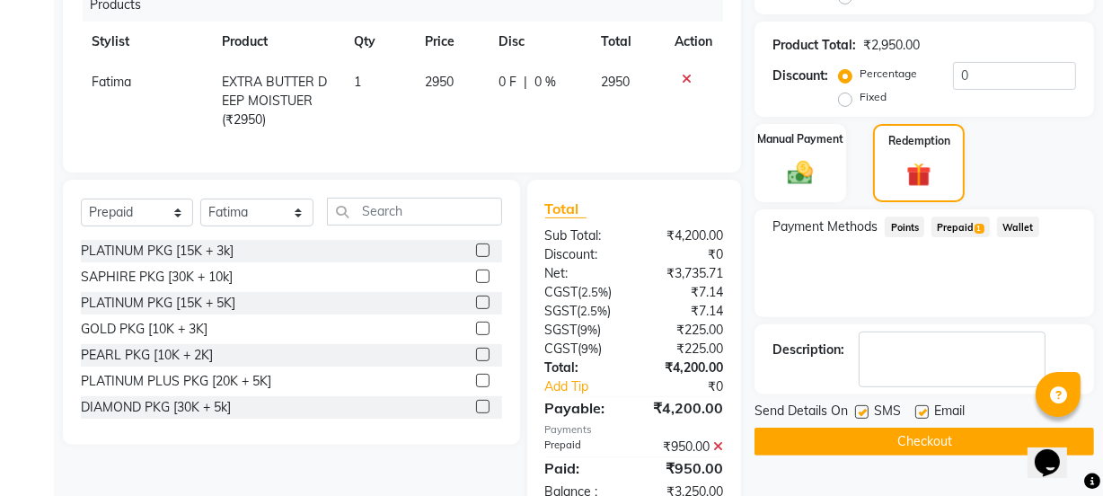
scroll to position [521, 0]
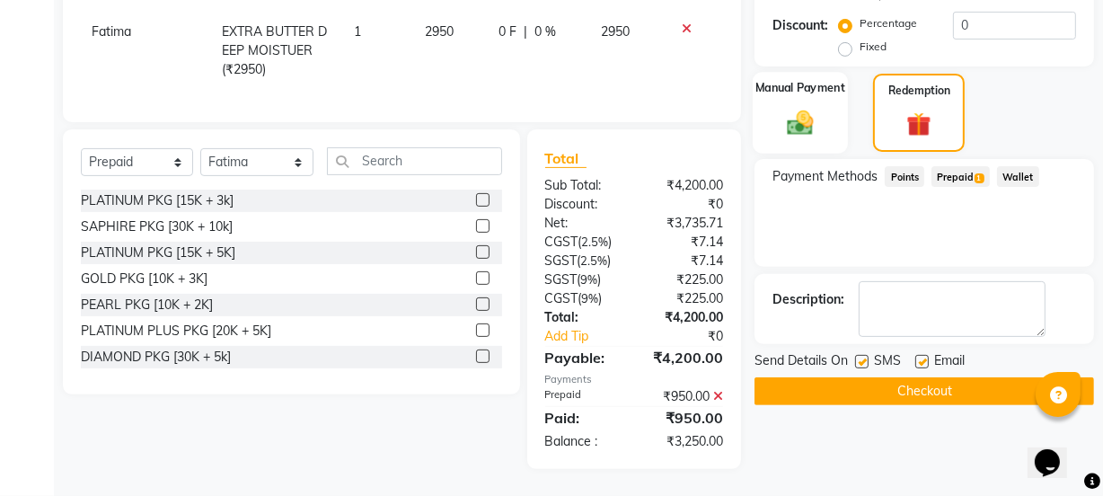
click at [808, 119] on img at bounding box center [800, 123] width 43 height 31
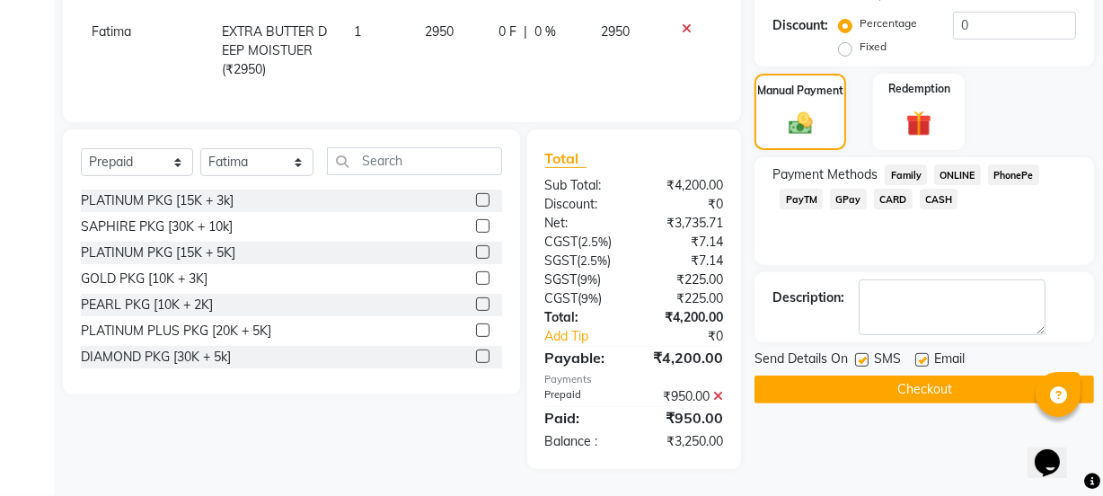
click at [853, 189] on span "GPay" at bounding box center [848, 199] width 37 height 21
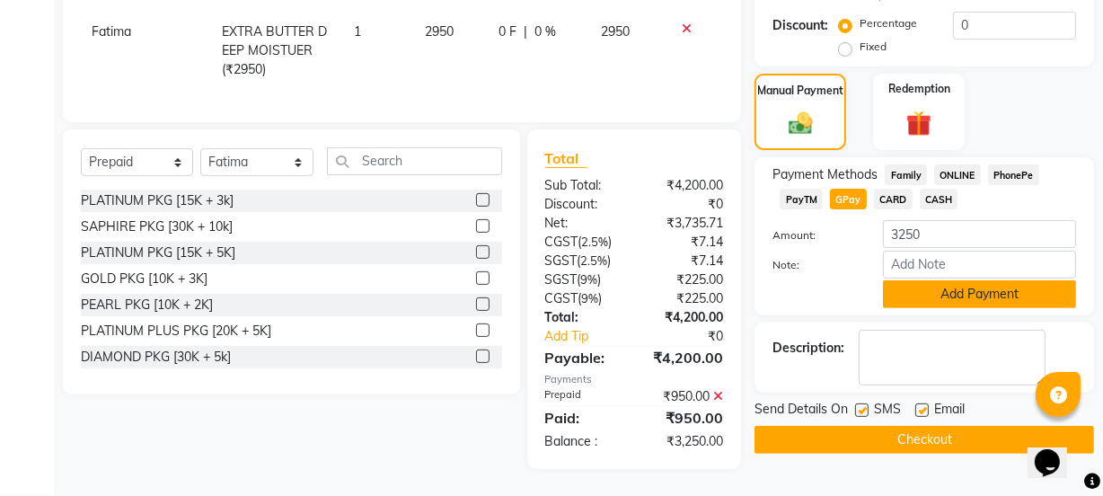
click at [995, 290] on button "Add Payment" at bounding box center [979, 294] width 193 height 28
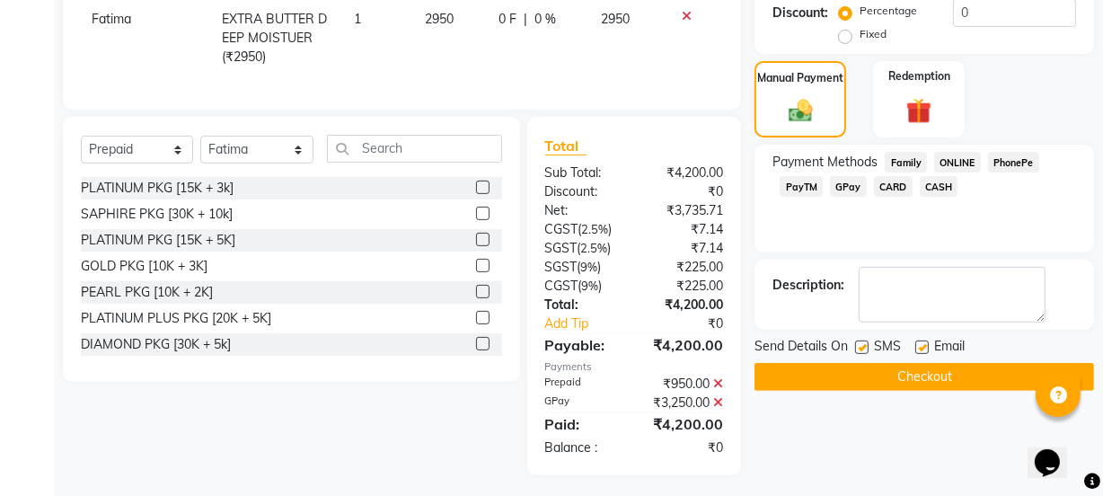
scroll to position [540, 0]
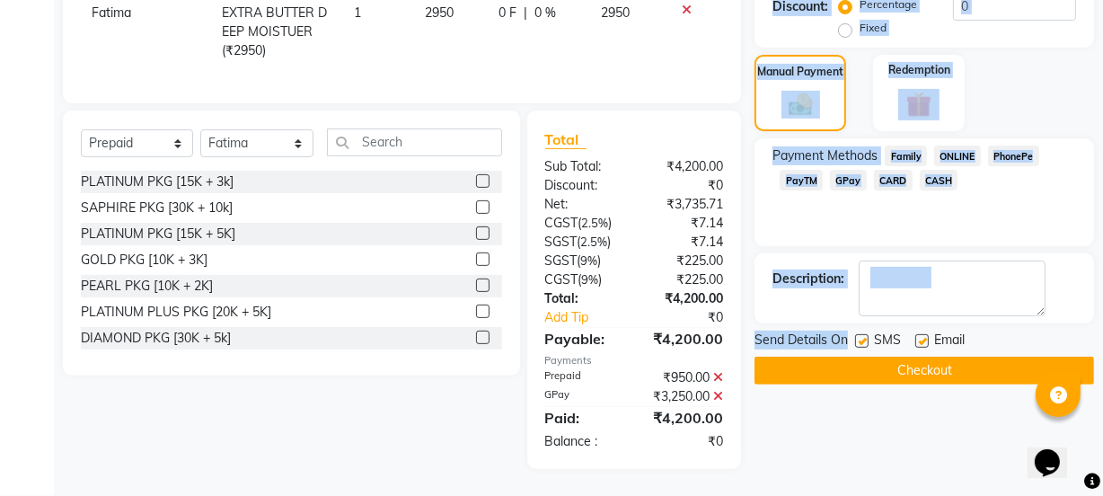
drag, startPoint x: 860, startPoint y: 328, endPoint x: 747, endPoint y: 482, distance: 190.8
click at [747, 482] on main "INVOICE PREVIOUS INVOICES Create New Save Client [PHONE_NUMBER] Date [DATE] Inv…" at bounding box center [578, 23] width 1049 height 945
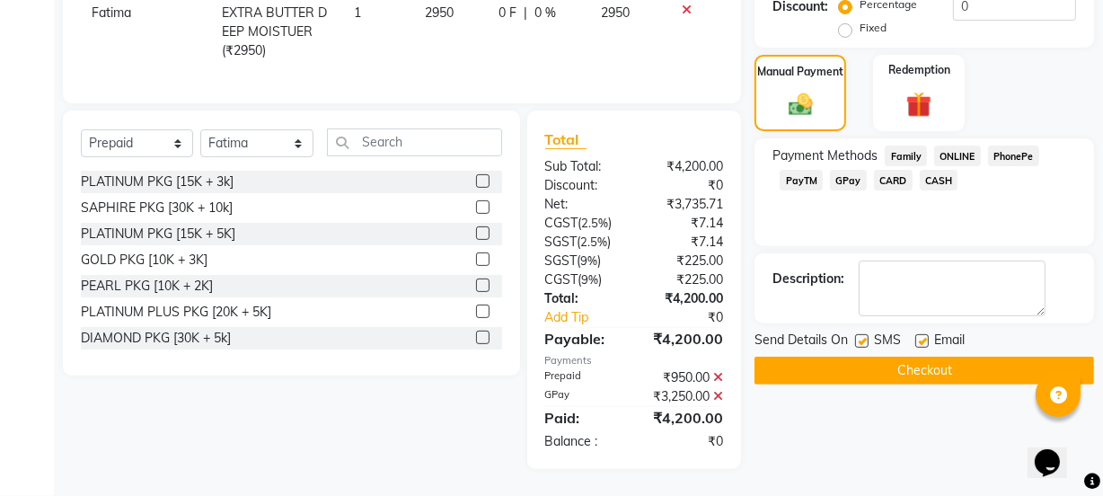
click at [779, 443] on div "Name: Usha Membership: No Active Membership Total Visits: 10 Card on file: 0 La…" at bounding box center [931, 38] width 353 height 862
drag, startPoint x: 779, startPoint y: 443, endPoint x: 457, endPoint y: 393, distance: 325.4
click at [457, 393] on div "Select Service Product Membership Package Voucher Prepaid Gift Card Select Styl…" at bounding box center [284, 290] width 471 height 358
drag, startPoint x: 859, startPoint y: 350, endPoint x: 393, endPoint y: 336, distance: 466.5
click at [400, 338] on div "Client [PHONE_NUMBER] Date [DATE] Invoice Number V/2025 V/[PHONE_NUMBER] Servic…" at bounding box center [578, 38] width 1058 height 862
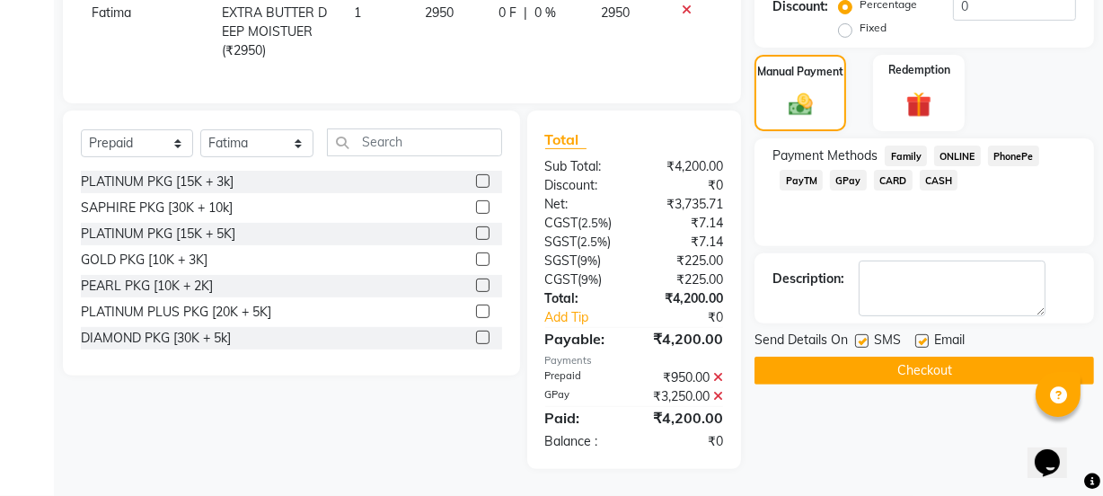
click at [889, 362] on button "Checkout" at bounding box center [925, 371] width 340 height 28
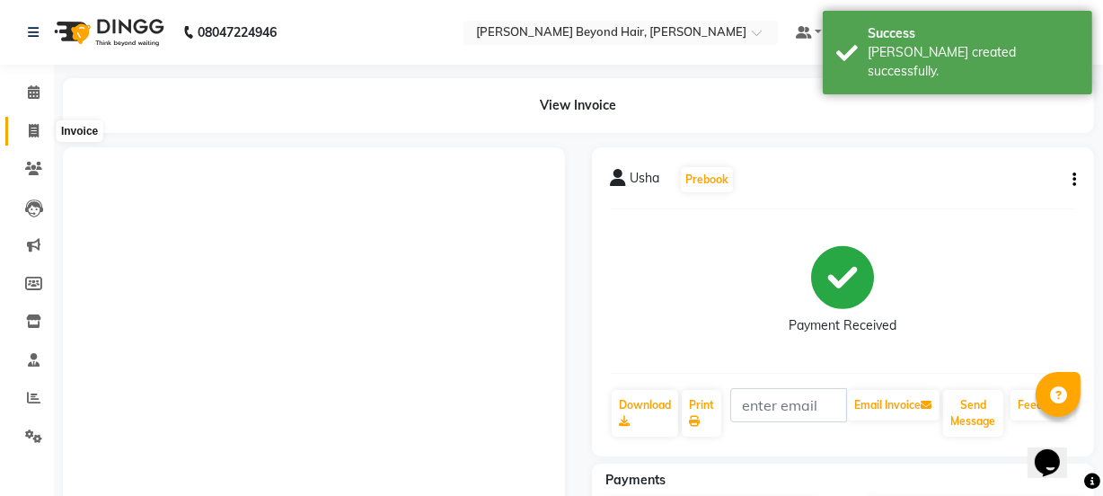
click at [35, 139] on span at bounding box center [33, 131] width 31 height 21
select select "service"
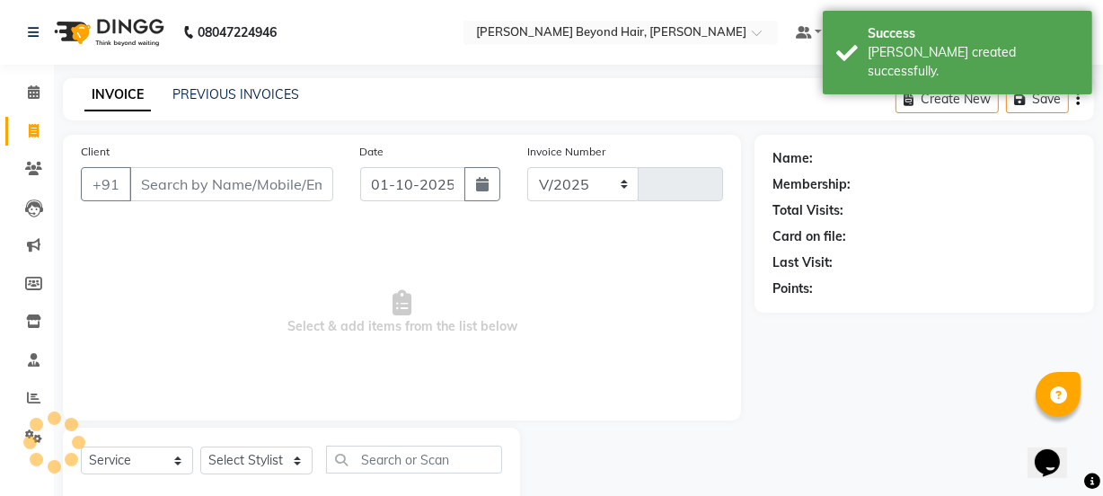
scroll to position [45, 0]
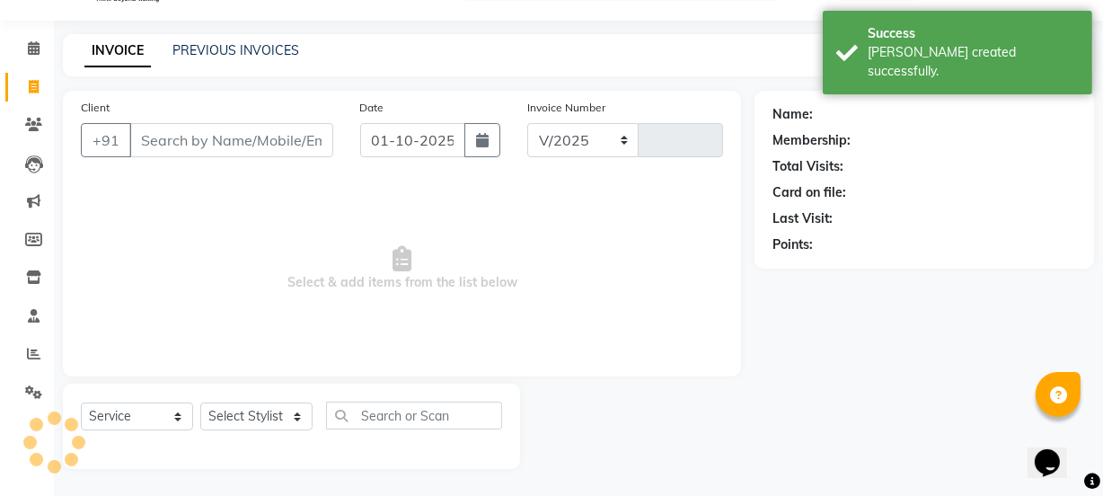
select select "6352"
type input "1228"
click at [276, 50] on link "PREVIOUS INVOICES" at bounding box center [235, 50] width 127 height 16
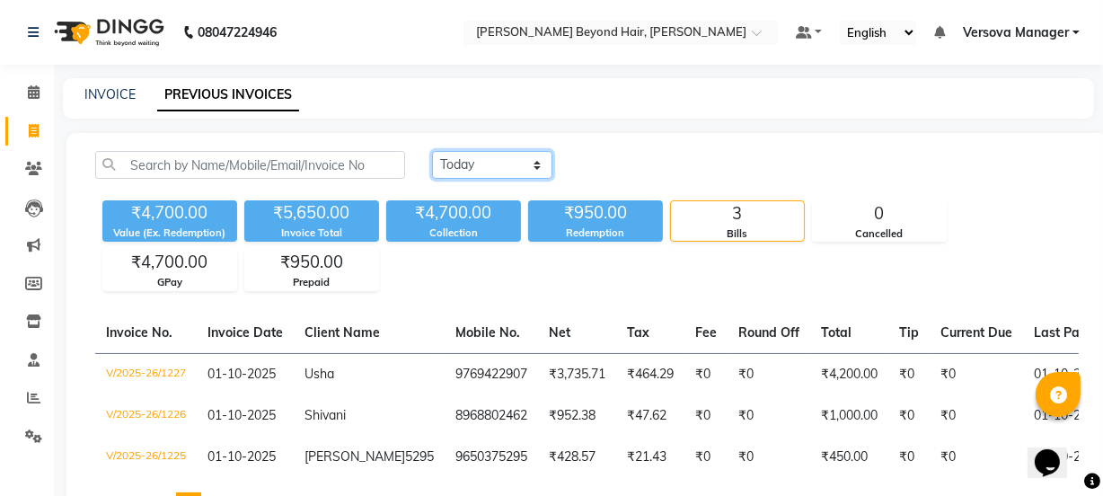
click at [524, 169] on select "[DATE] [DATE] Custom Range" at bounding box center [492, 165] width 120 height 28
select select "range"
click at [432, 151] on select "[DATE] [DATE] Custom Range" at bounding box center [492, 165] width 120 height 28
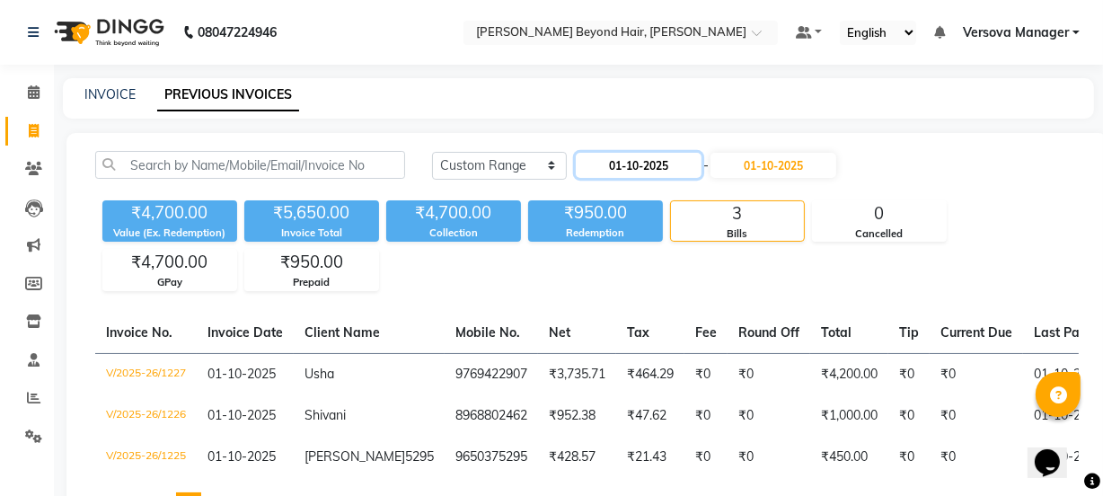
click at [665, 154] on input "01-10-2025" at bounding box center [639, 165] width 126 height 25
select select "10"
select select "2025"
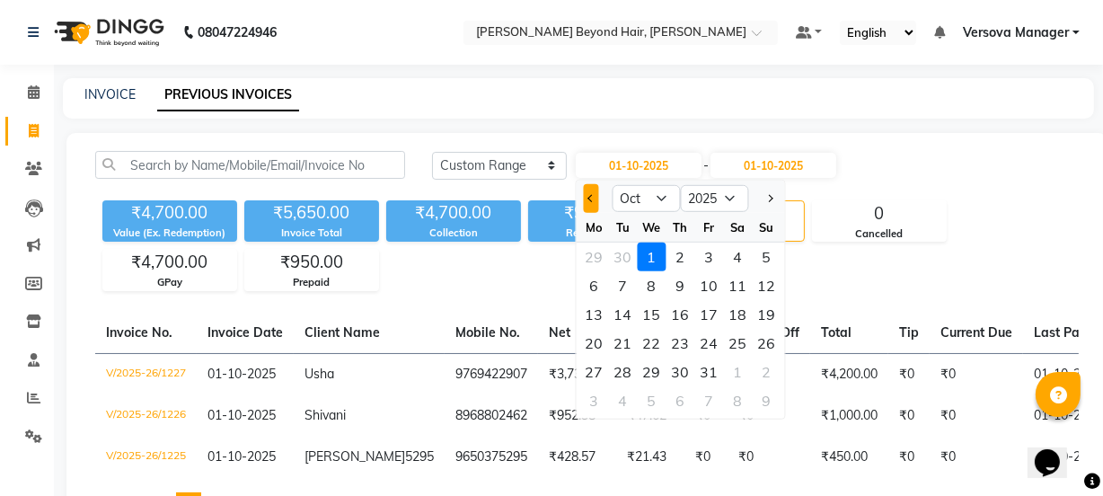
click at [592, 201] on span "Previous month" at bounding box center [591, 198] width 7 height 7
select select "9"
click at [587, 259] on div "1" at bounding box center [594, 257] width 29 height 29
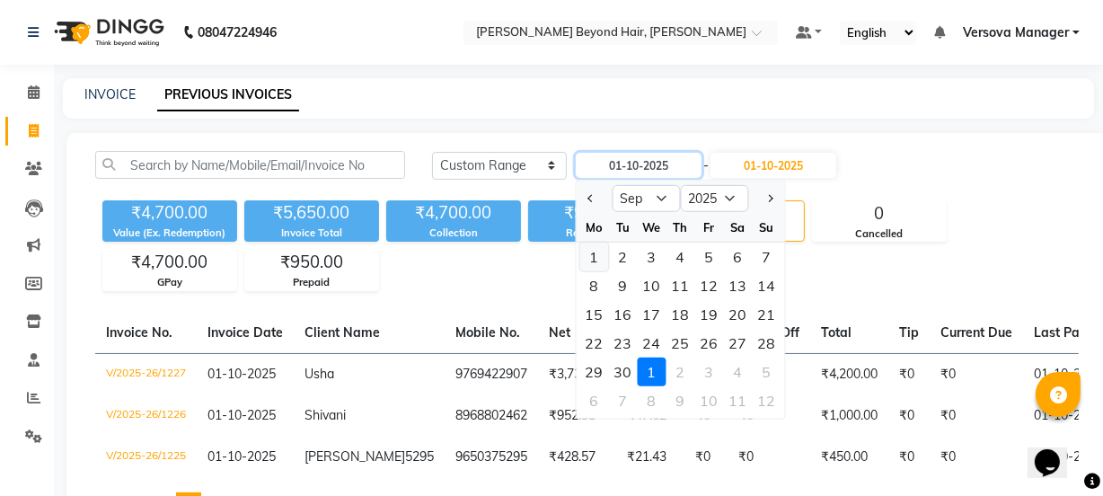
type input "01-09-2025"
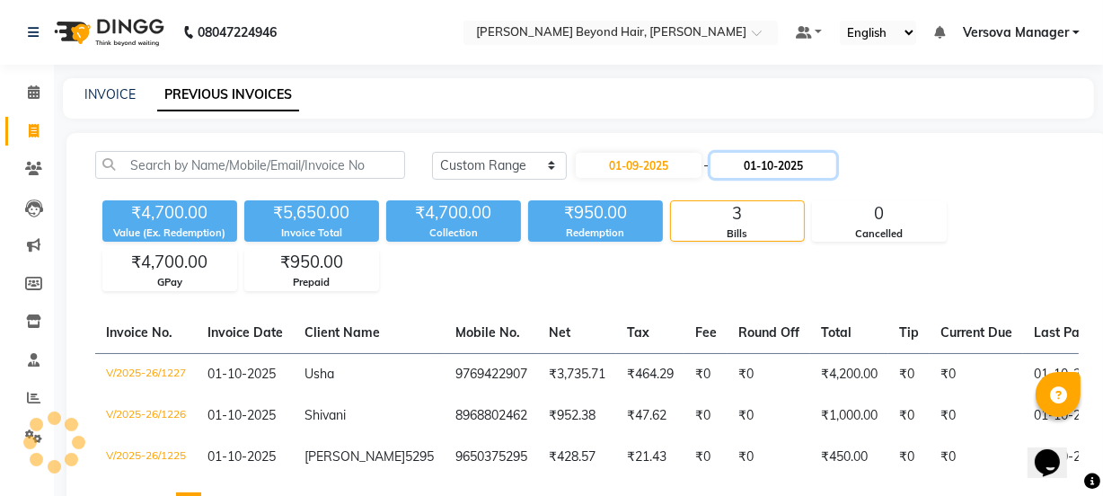
click at [757, 155] on input "01-10-2025" at bounding box center [774, 165] width 126 height 25
select select "10"
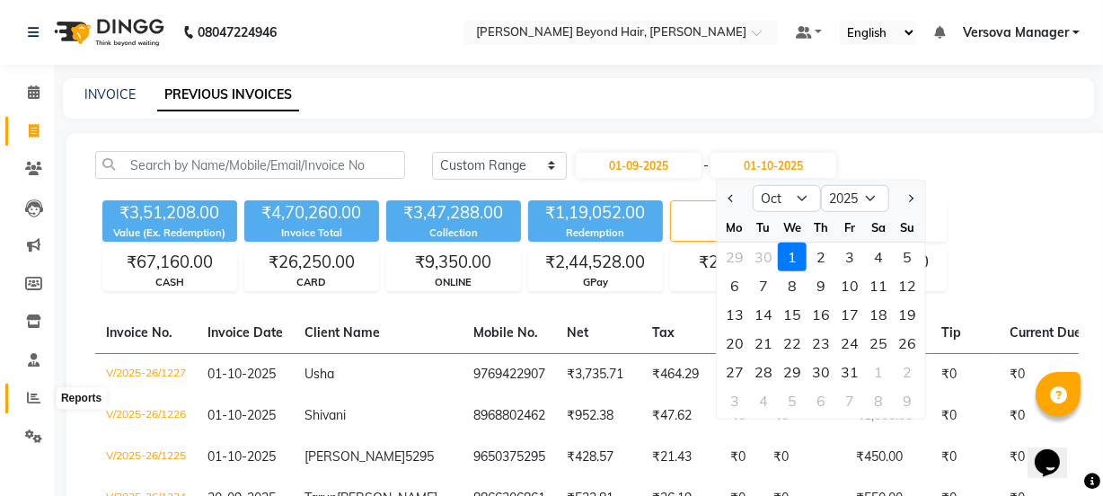
click at [35, 391] on icon at bounding box center [33, 397] width 13 height 13
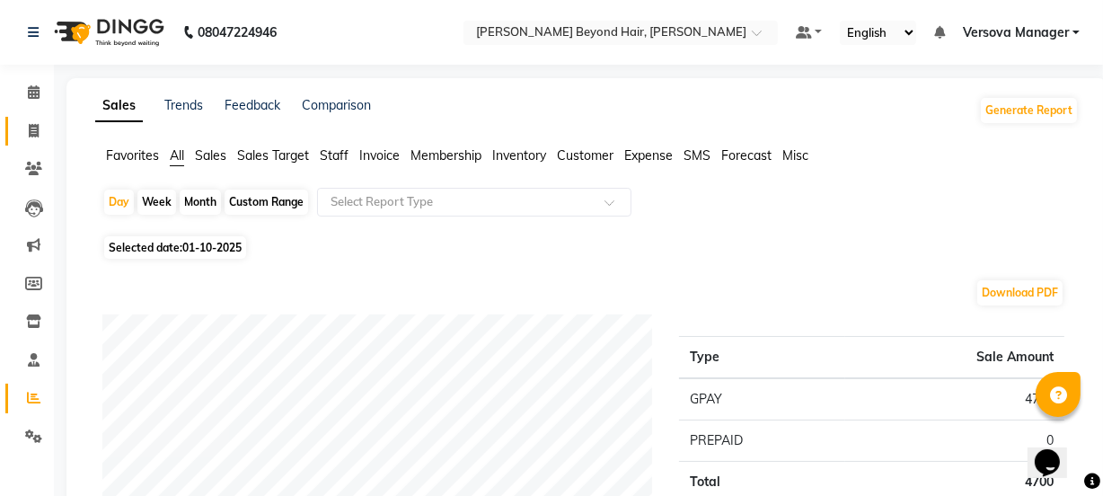
click at [31, 141] on link "Invoice" at bounding box center [26, 132] width 43 height 30
select select "service"
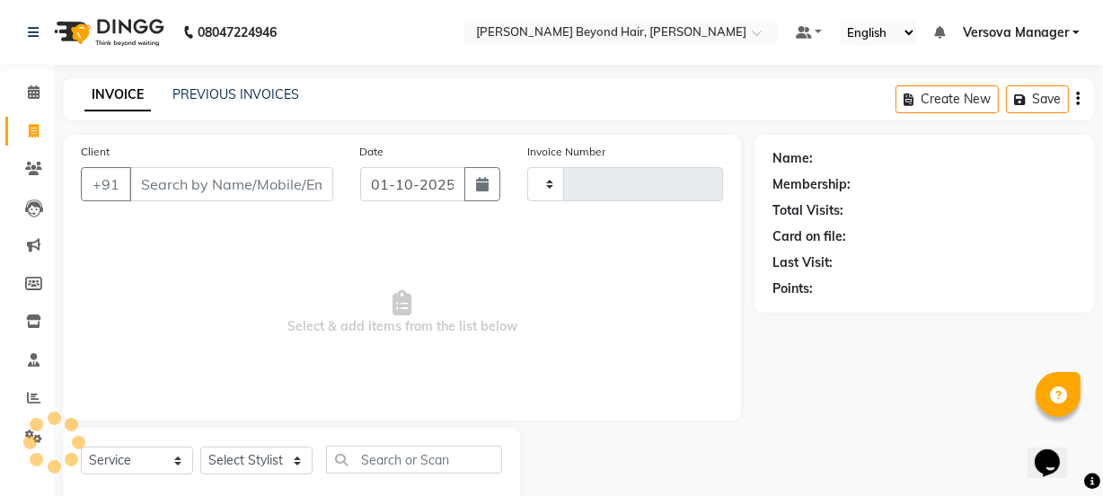
scroll to position [45, 0]
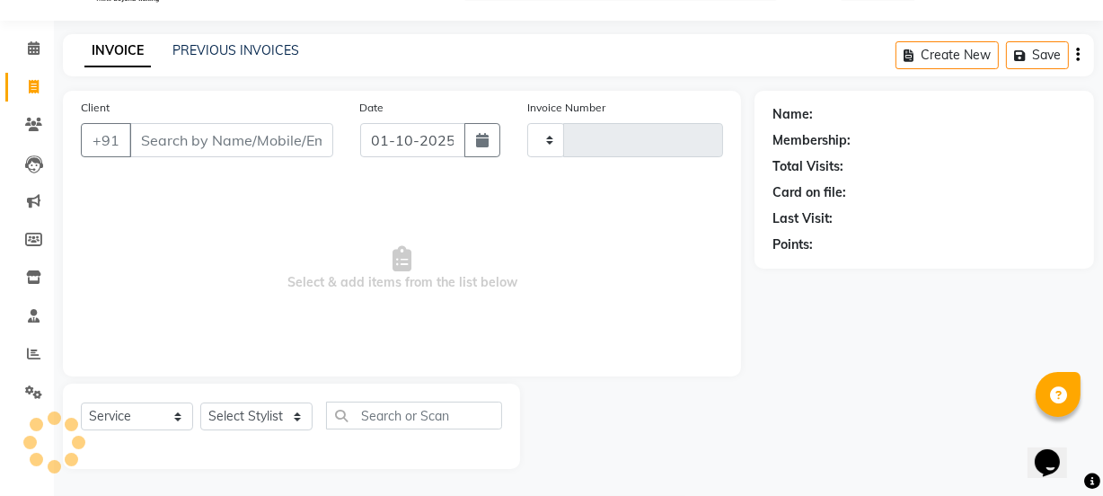
click at [199, 144] on input "Client" at bounding box center [231, 140] width 204 height 34
select select "6352"
type input "1228"
select select "48071"
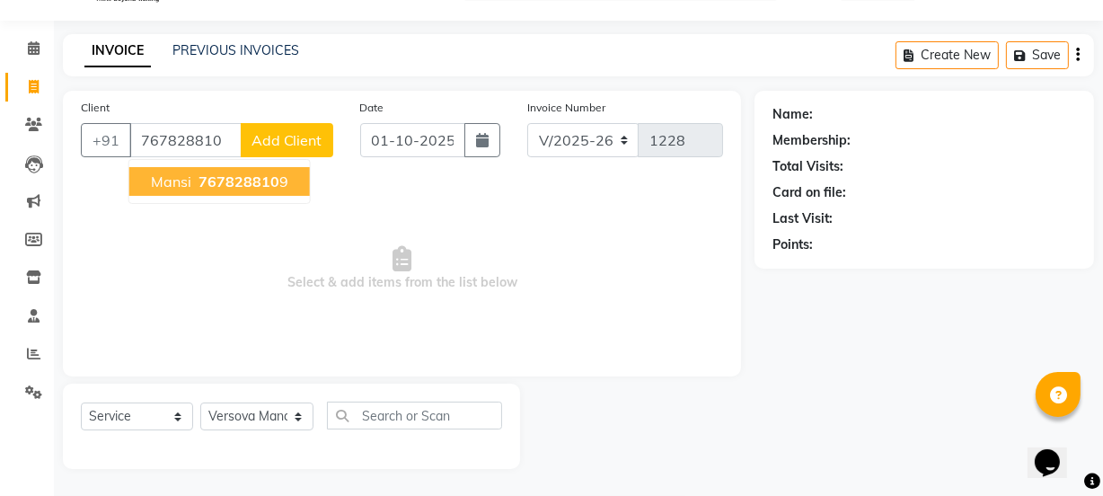
click at [224, 189] on span "767828810" at bounding box center [239, 181] width 81 height 18
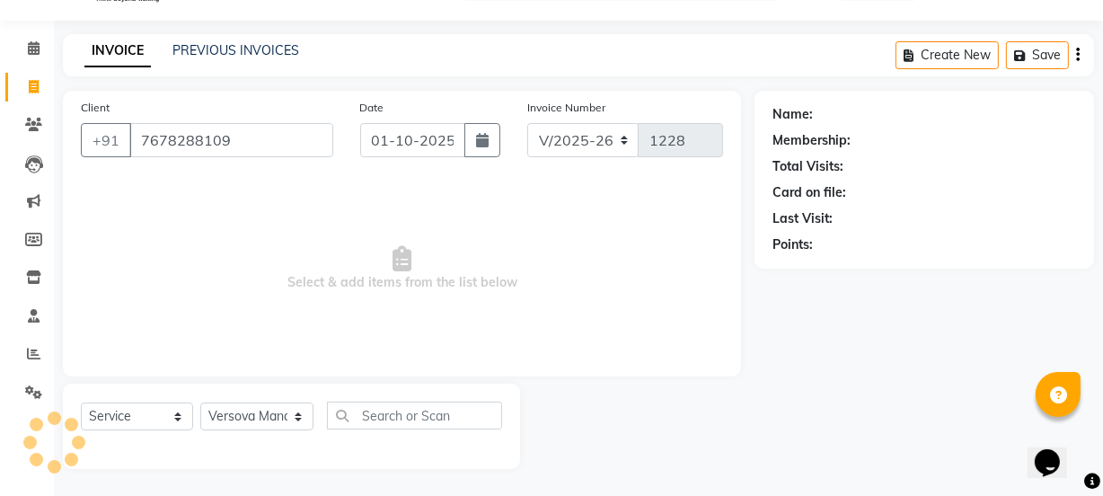
type input "7678288109"
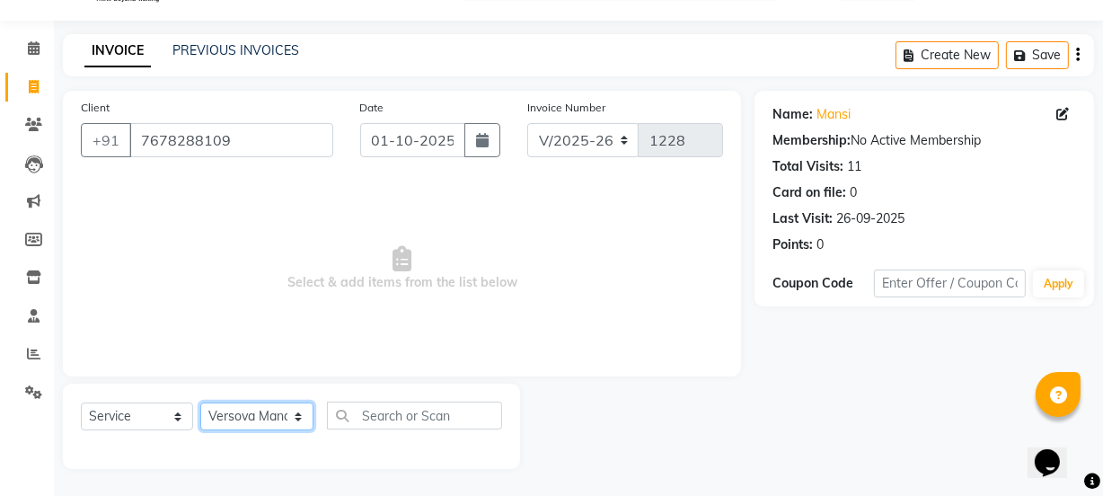
click at [246, 419] on select "Select Stylist ADMIN [PERSON_NAME] [PERSON_NAME] [PERSON_NAME] [PERSON_NAME] [P…" at bounding box center [256, 416] width 113 height 28
click at [253, 421] on select "Select Stylist ADMIN [PERSON_NAME] [PERSON_NAME] [PERSON_NAME] [PERSON_NAME] [P…" at bounding box center [256, 416] width 113 height 28
select select "54579"
click at [200, 402] on select "Select Stylist ADMIN [PERSON_NAME] [PERSON_NAME] [PERSON_NAME] [PERSON_NAME] [P…" at bounding box center [256, 416] width 113 height 28
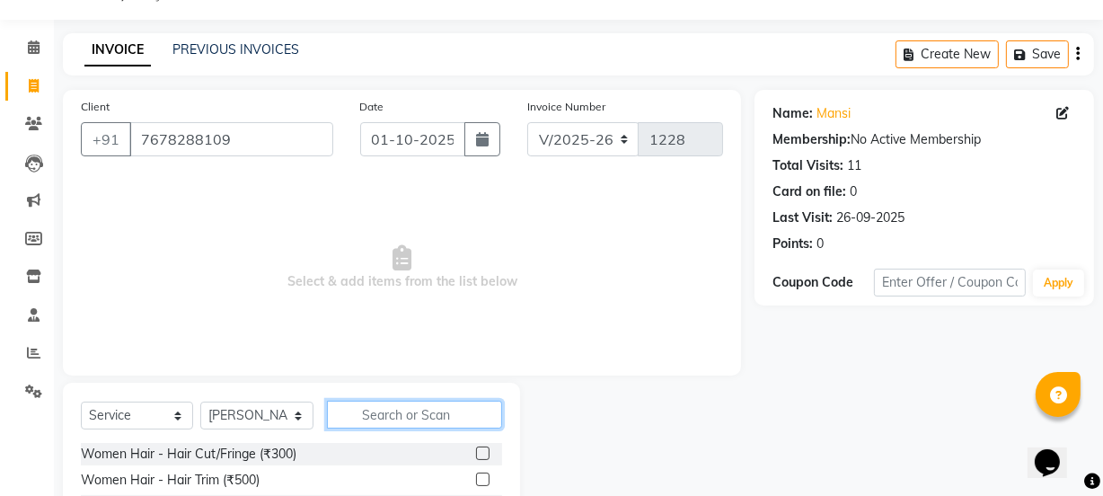
click at [386, 411] on input "text" at bounding box center [414, 415] width 174 height 28
type input "rem"
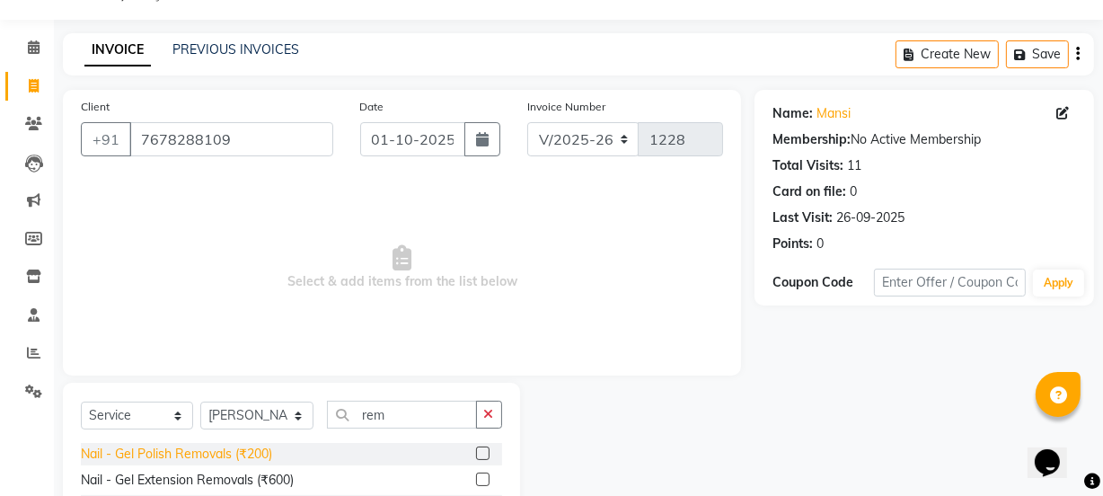
click at [243, 457] on div "Nail - Gel Polish Removals (₹200)" at bounding box center [176, 454] width 191 height 19
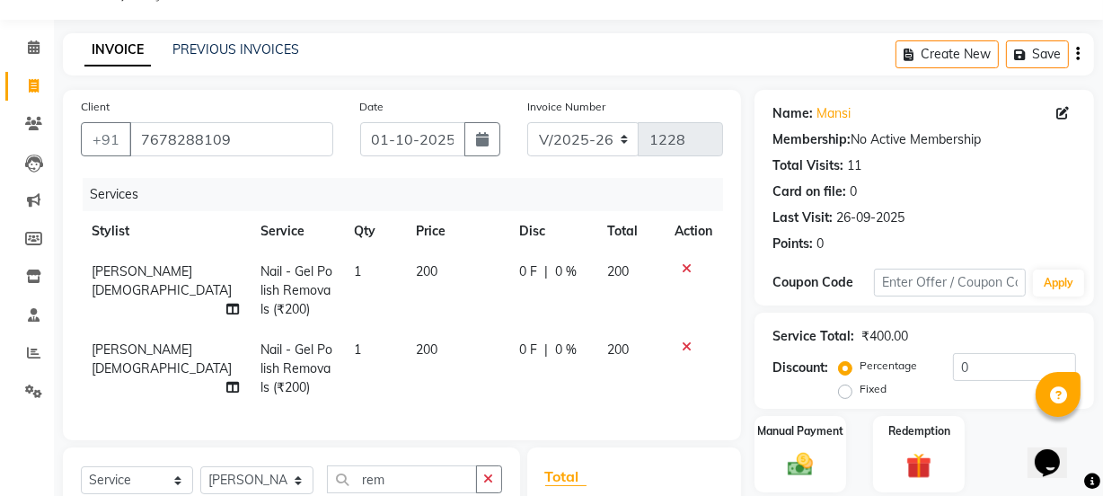
checkbox input "false"
click at [683, 340] on icon at bounding box center [687, 346] width 10 height 13
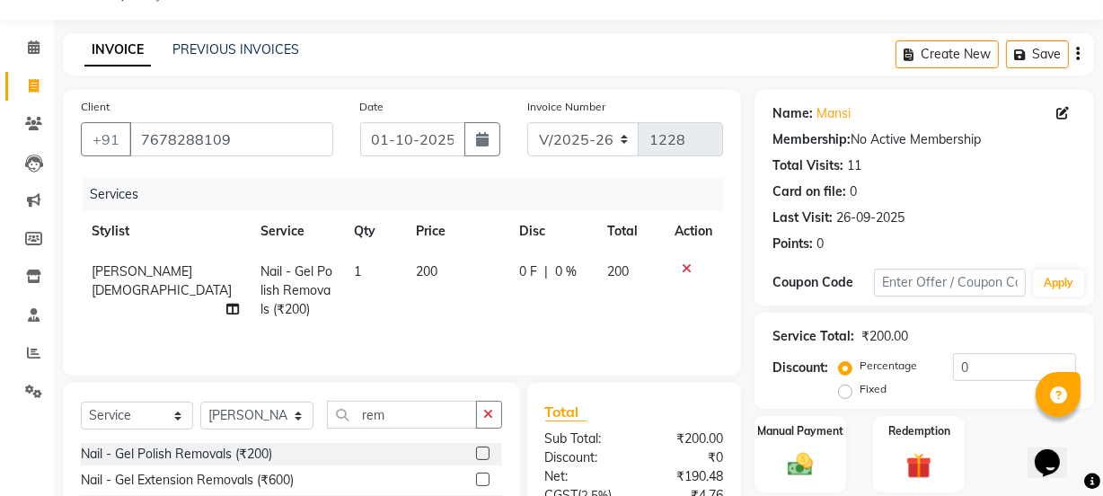
scroll to position [225, 0]
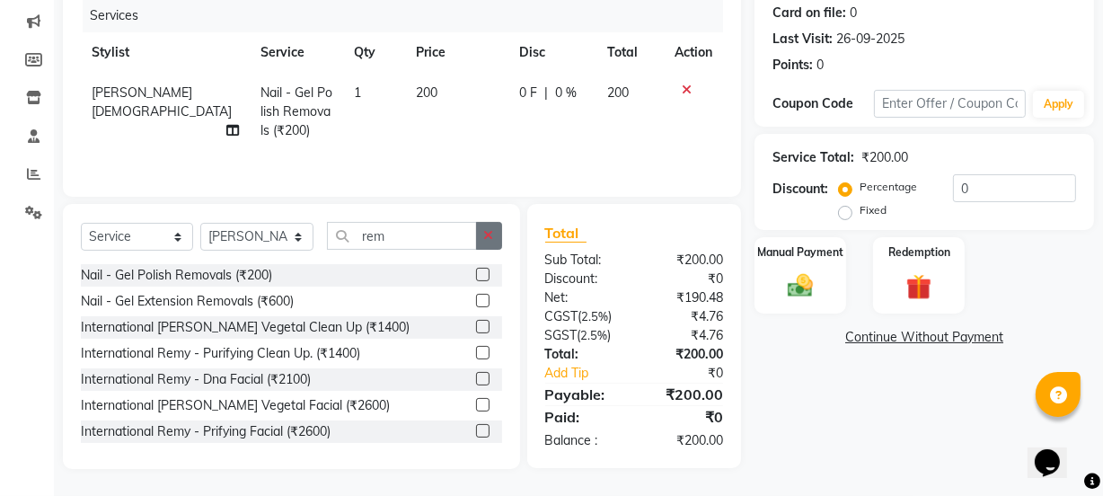
click at [485, 226] on button "button" at bounding box center [489, 236] width 26 height 28
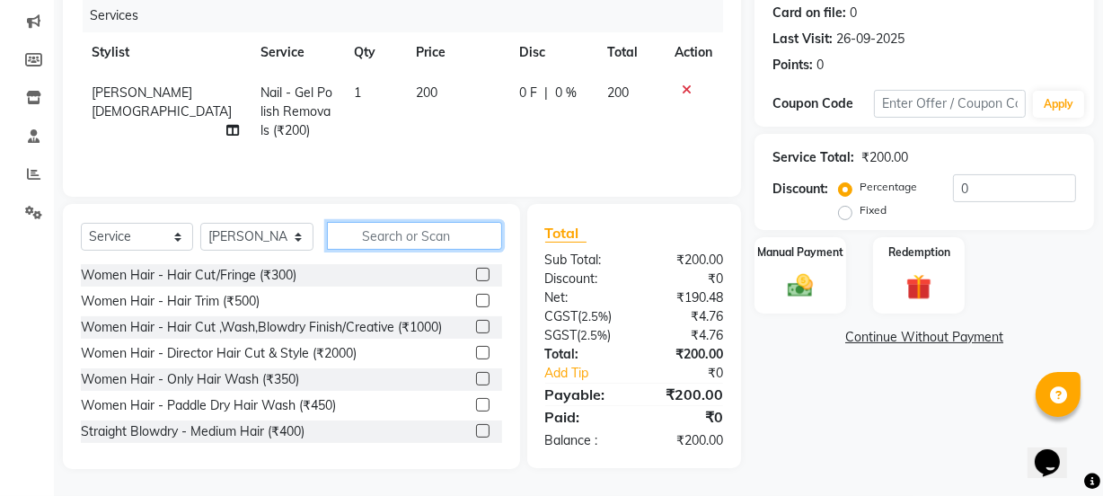
click at [433, 234] on input "text" at bounding box center [414, 236] width 174 height 28
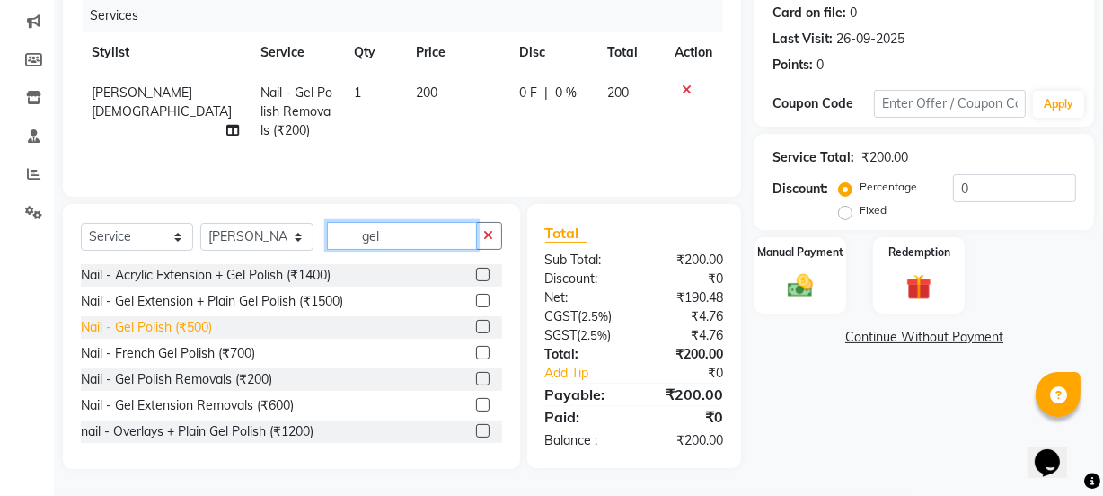
type input "gel"
click at [148, 318] on div "Nail - Gel Polish (₹500)" at bounding box center [146, 327] width 131 height 19
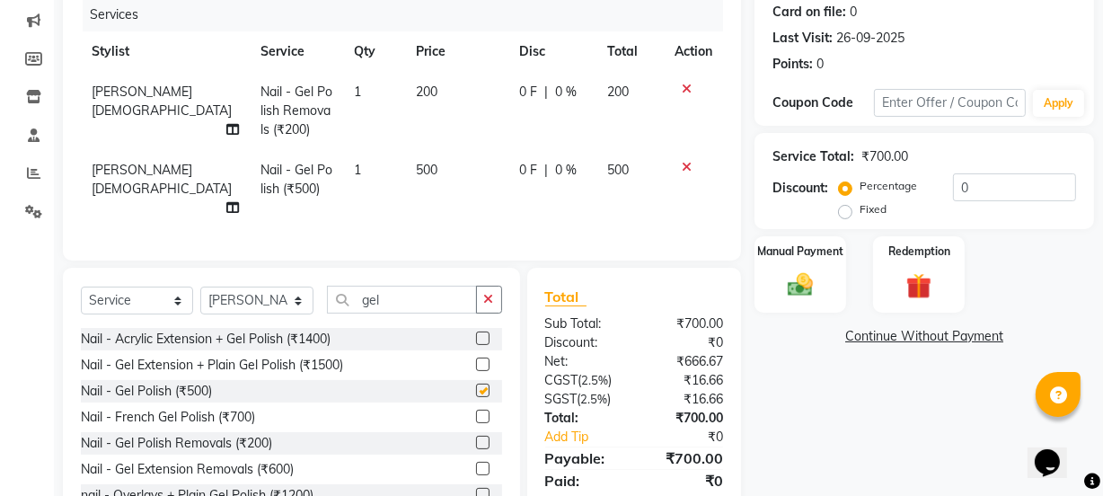
checkbox input "false"
click at [405, 82] on td "200" at bounding box center [456, 111] width 103 height 78
select select "54579"
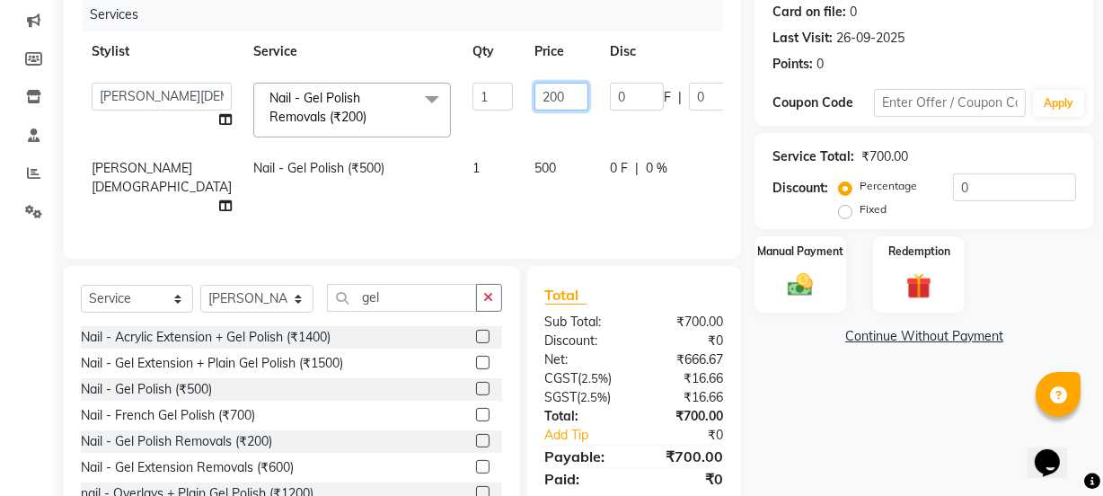
drag, startPoint x: 486, startPoint y: 98, endPoint x: 427, endPoint y: 98, distance: 59.3
click at [427, 98] on tr "ADMIN [PERSON_NAME] [PERSON_NAME] [PERSON_NAME] [PERSON_NAME] [PERSON_NAME] Pra…" at bounding box center [478, 110] width 795 height 76
type input "250"
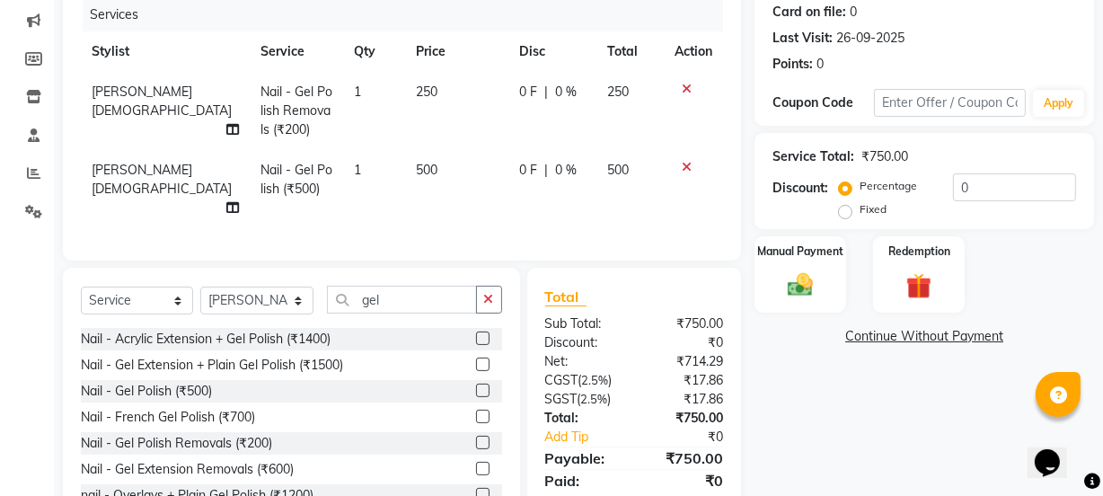
click at [464, 189] on td "500" at bounding box center [456, 189] width 103 height 78
select select "54579"
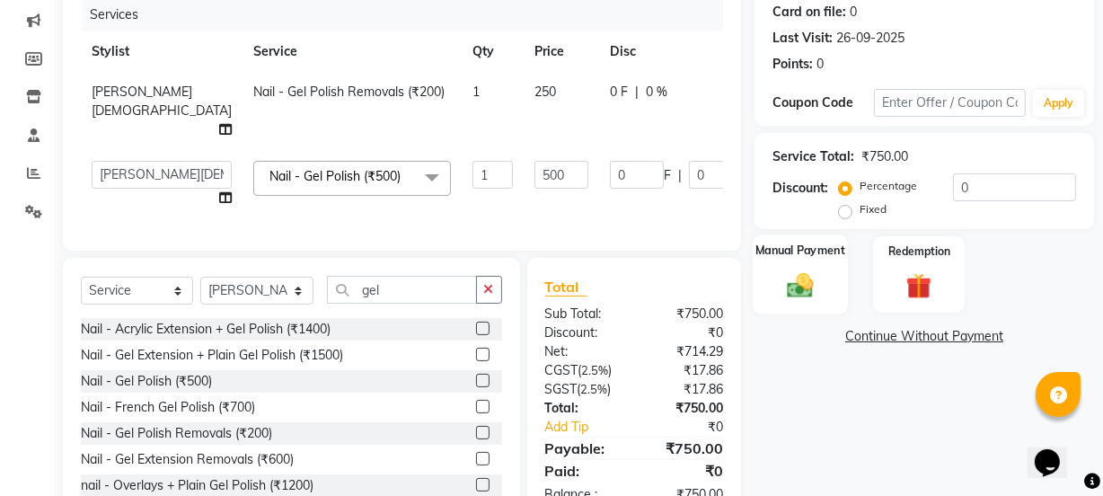
click at [824, 285] on div "Manual Payment" at bounding box center [800, 274] width 95 height 80
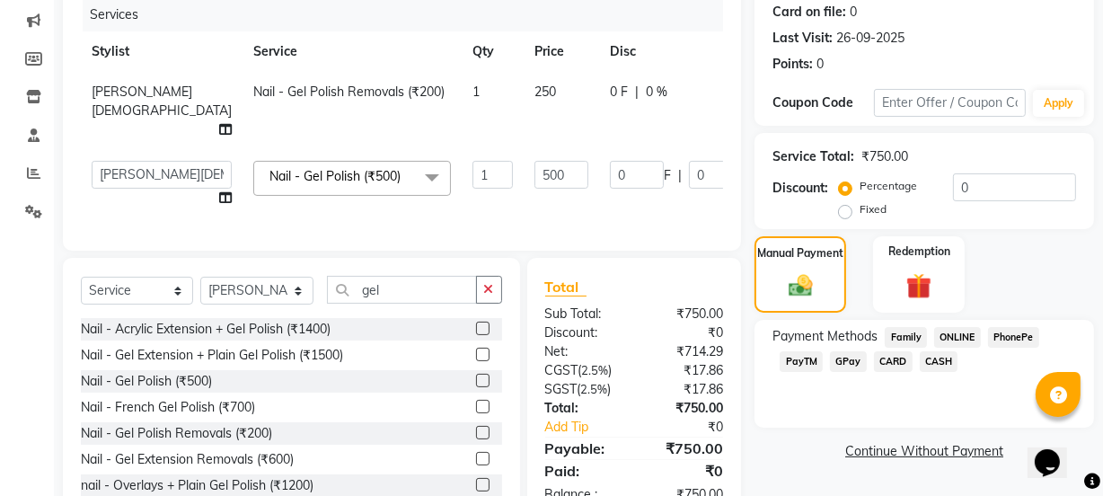
click at [844, 364] on span "GPay" at bounding box center [848, 361] width 37 height 21
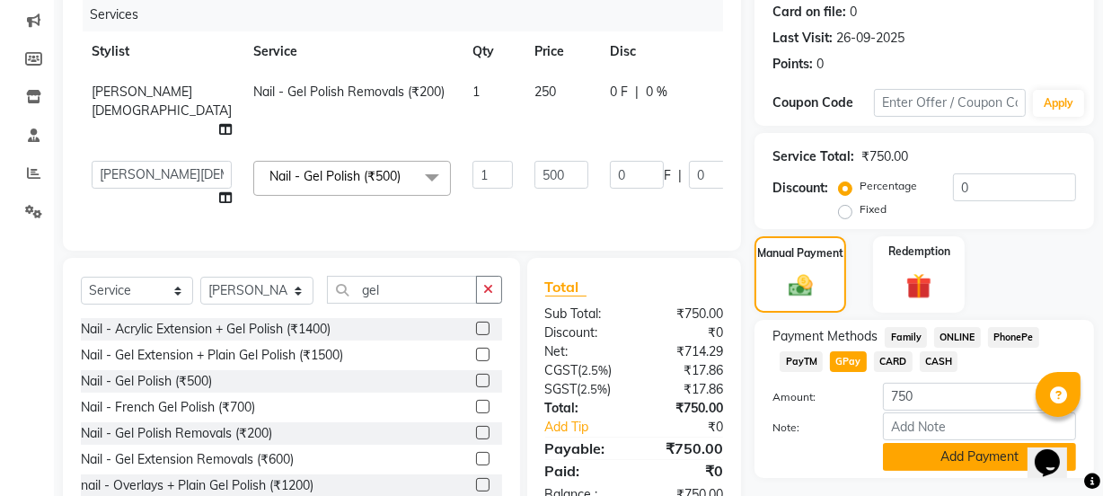
click at [976, 444] on button "Add Payment" at bounding box center [979, 457] width 193 height 28
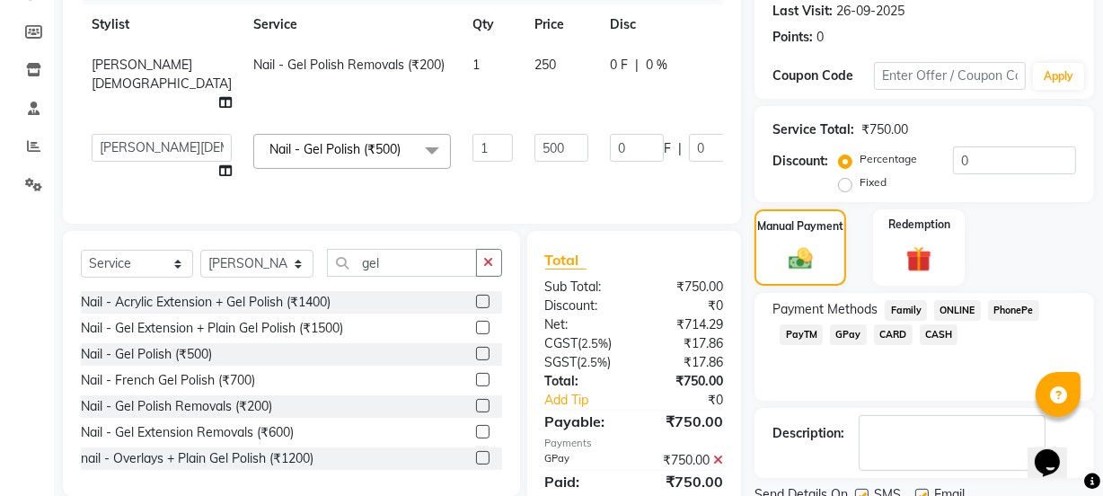
scroll to position [321, 0]
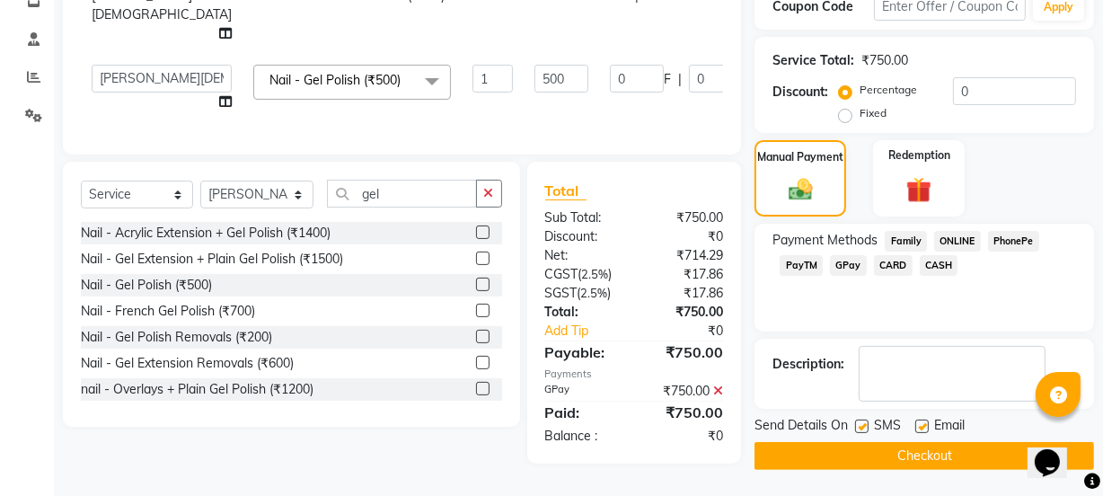
click at [862, 423] on label at bounding box center [861, 426] width 13 height 13
click at [862, 423] on input "checkbox" at bounding box center [861, 427] width 12 height 12
checkbox input "false"
click at [867, 452] on button "Checkout" at bounding box center [925, 456] width 340 height 28
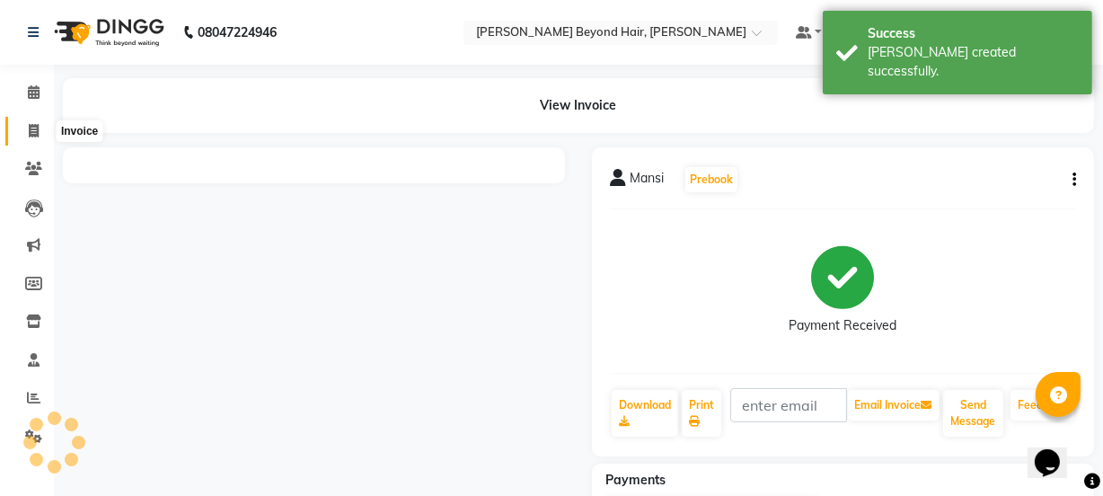
click at [29, 126] on icon at bounding box center [34, 130] width 10 height 13
select select "service"
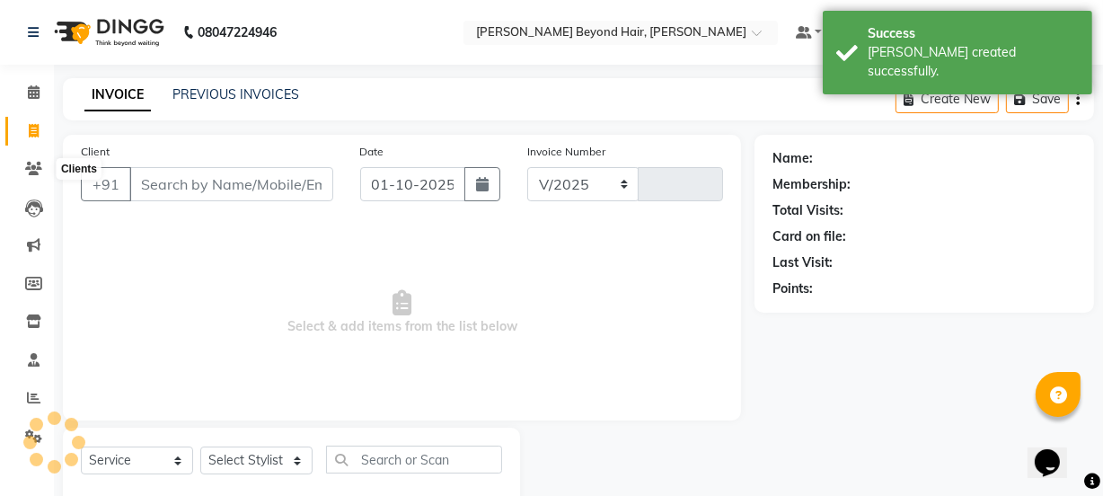
scroll to position [45, 0]
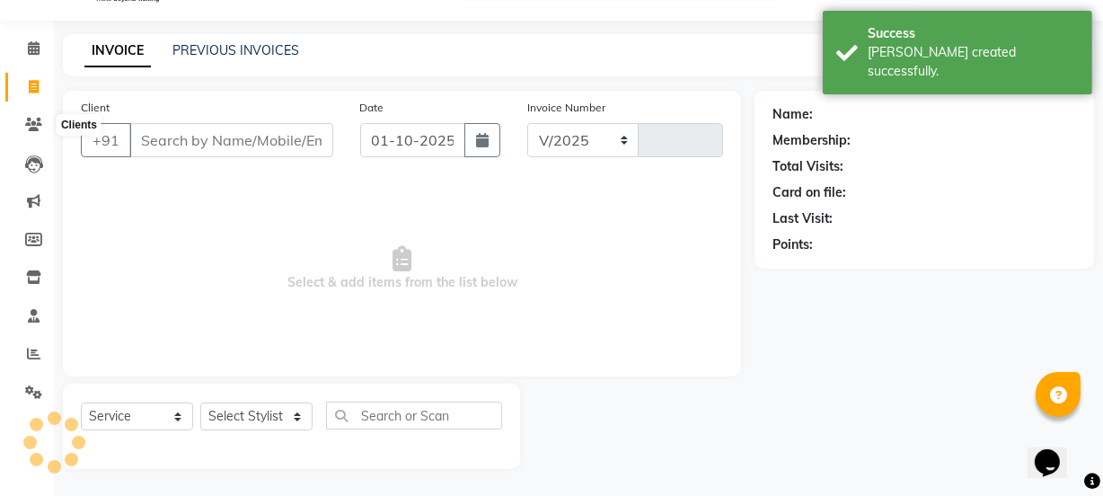
select select "6352"
type input "1229"
select select "48071"
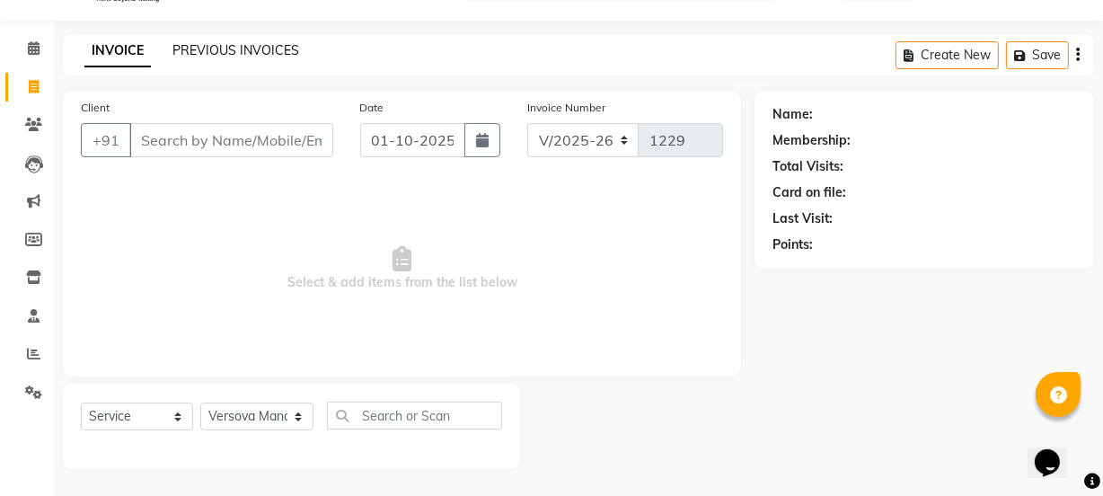
click at [264, 48] on link "PREVIOUS INVOICES" at bounding box center [235, 50] width 127 height 16
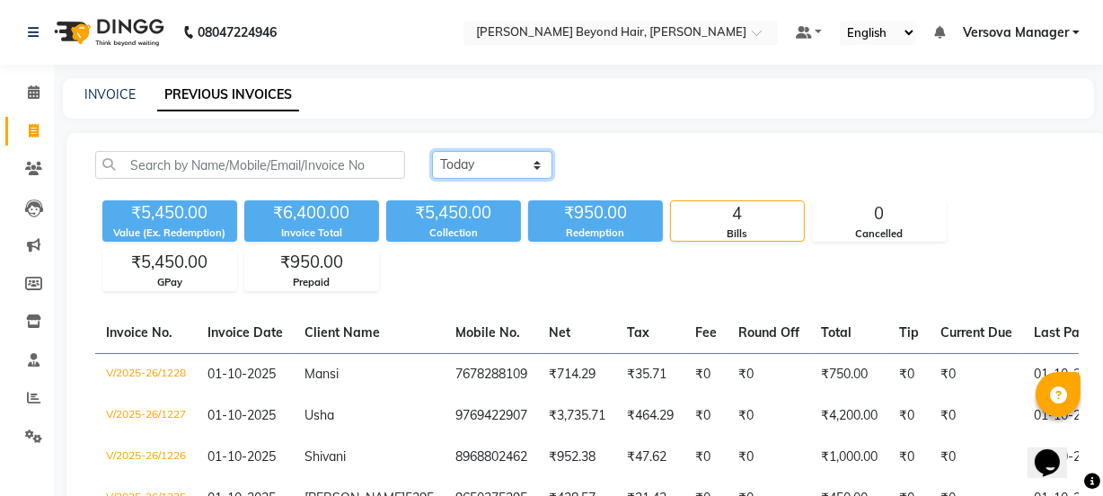
click at [463, 164] on select "[DATE] [DATE] Custom Range" at bounding box center [492, 165] width 120 height 28
click at [432, 151] on select "[DATE] [DATE] Custom Range" at bounding box center [492, 165] width 120 height 28
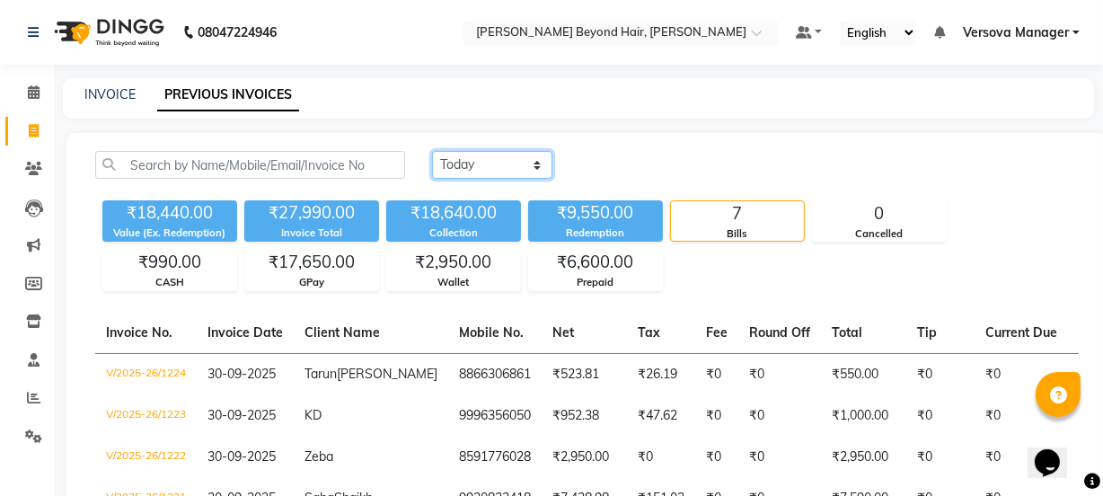
click at [498, 172] on select "[DATE] [DATE] Custom Range" at bounding box center [492, 165] width 120 height 28
select select "range"
click at [432, 151] on select "[DATE] [DATE] Custom Range" at bounding box center [492, 165] width 120 height 28
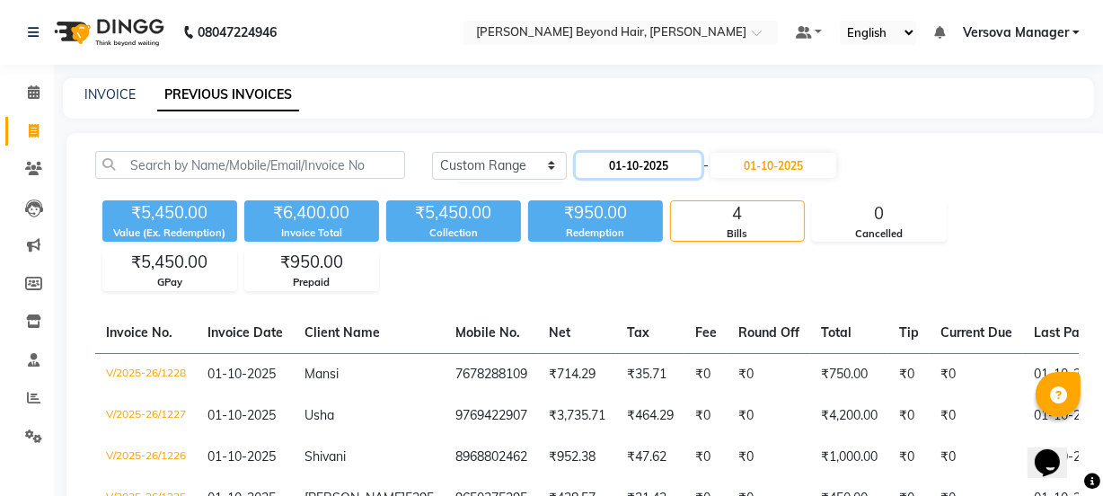
click at [632, 162] on input "01-10-2025" at bounding box center [639, 165] width 126 height 25
select select "10"
select select "2025"
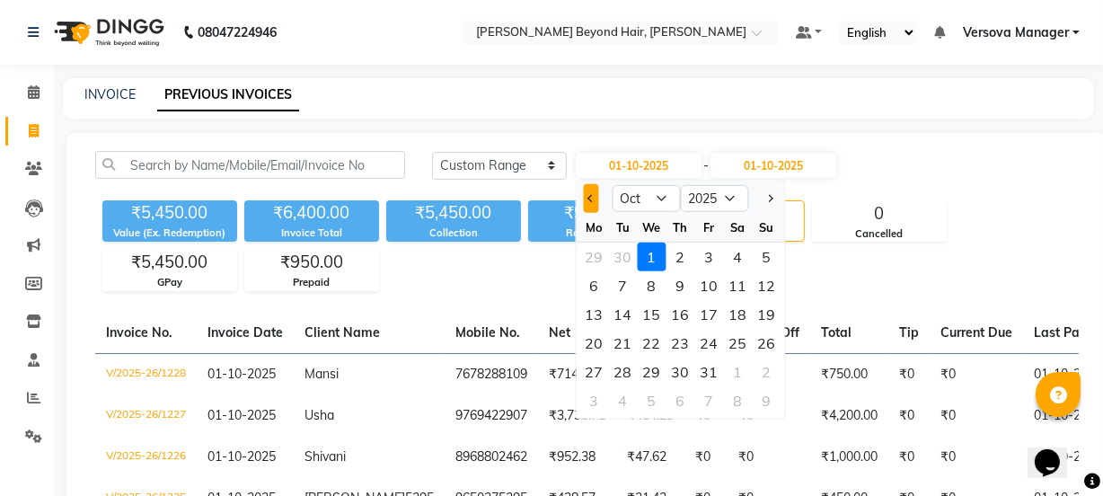
click at [589, 190] on button "Previous month" at bounding box center [591, 198] width 15 height 29
select select "9"
click at [595, 375] on div "29" at bounding box center [594, 372] width 29 height 29
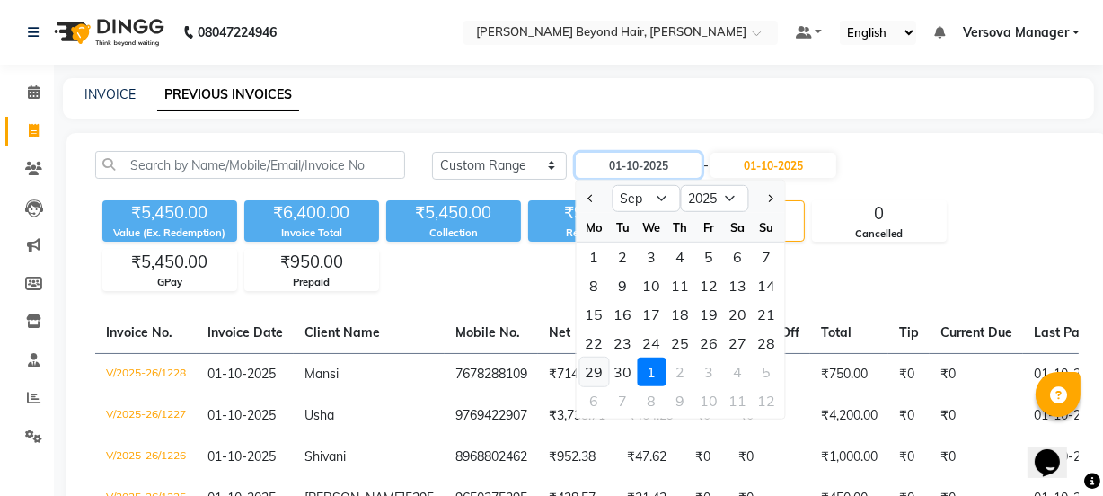
type input "29-09-2025"
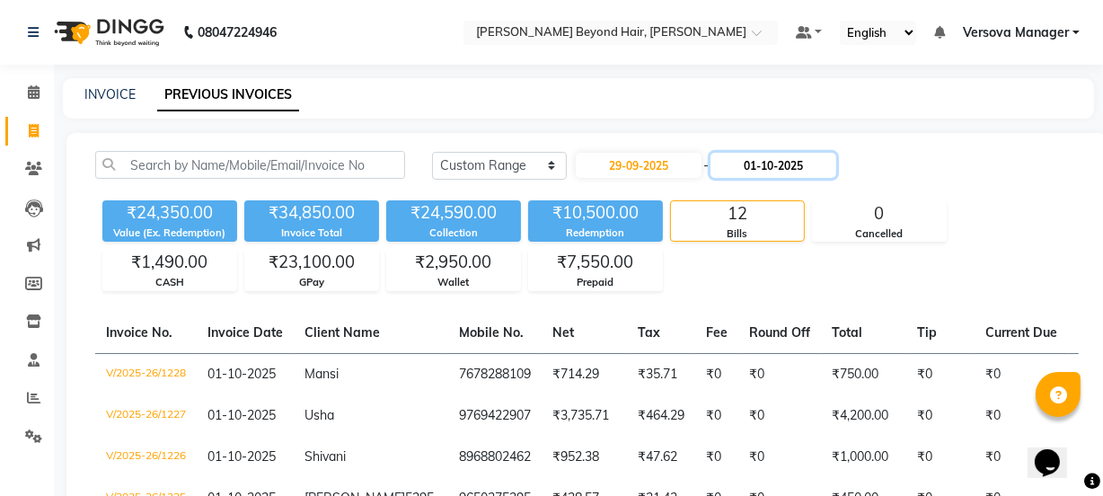
click at [782, 153] on input "01-10-2025" at bounding box center [774, 165] width 126 height 25
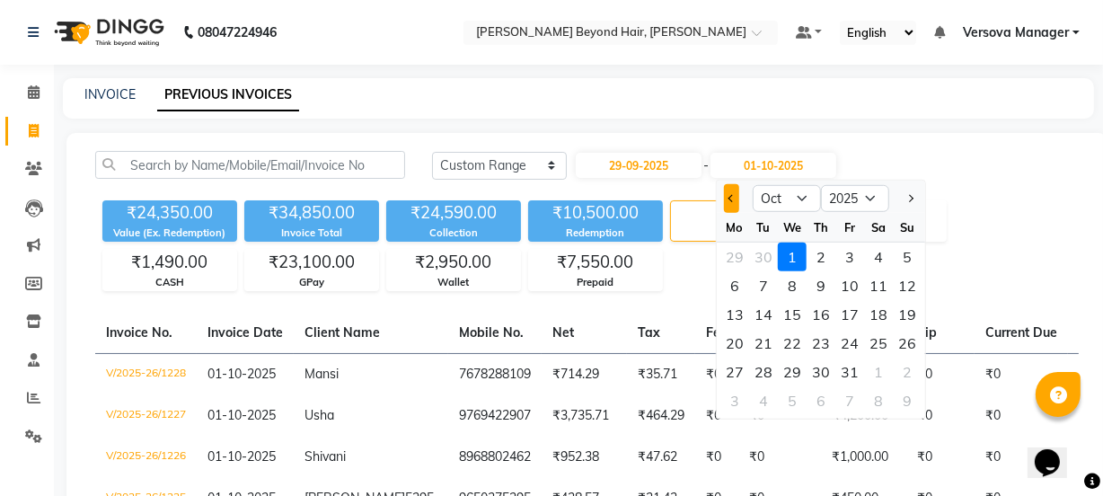
click at [725, 199] on button "Previous month" at bounding box center [731, 198] width 15 height 29
select select "9"
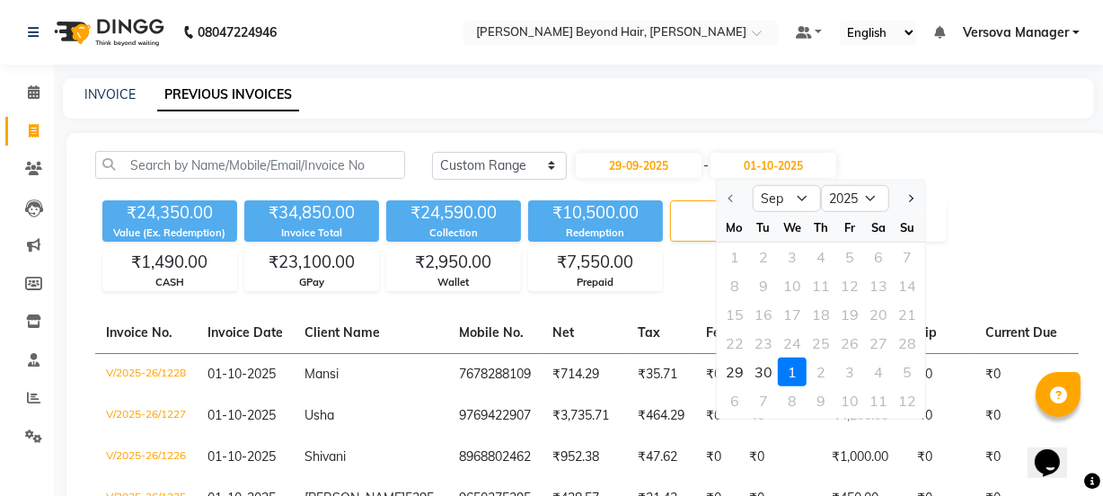
click at [906, 341] on div "22 23 24 25 26 27 28" at bounding box center [821, 343] width 208 height 29
click at [677, 166] on input "29-09-2025" at bounding box center [639, 165] width 126 height 25
select select "9"
select select "2025"
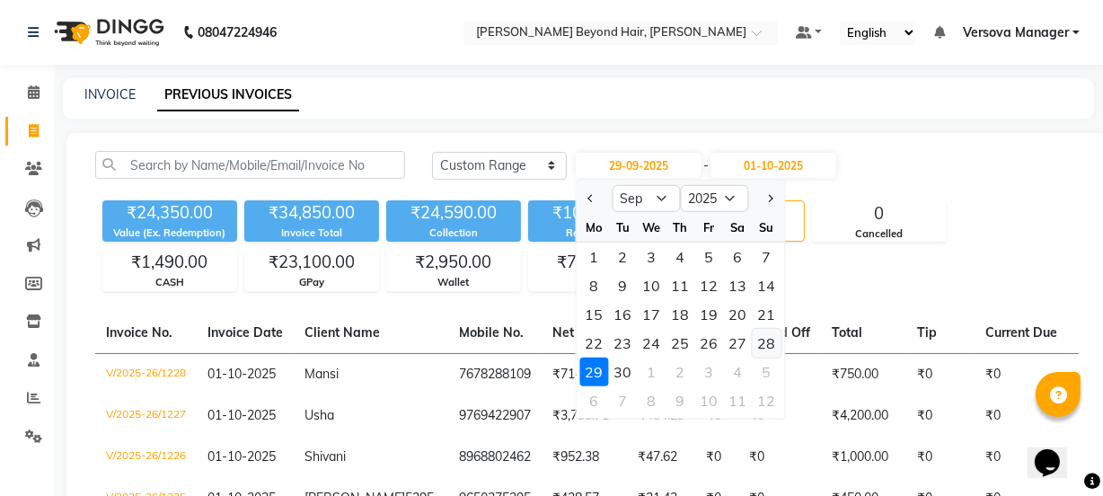
click at [769, 342] on div "28" at bounding box center [767, 343] width 29 height 29
click at [769, 342] on th "Round Off" at bounding box center [779, 333] width 83 height 41
type input "28-09-2025"
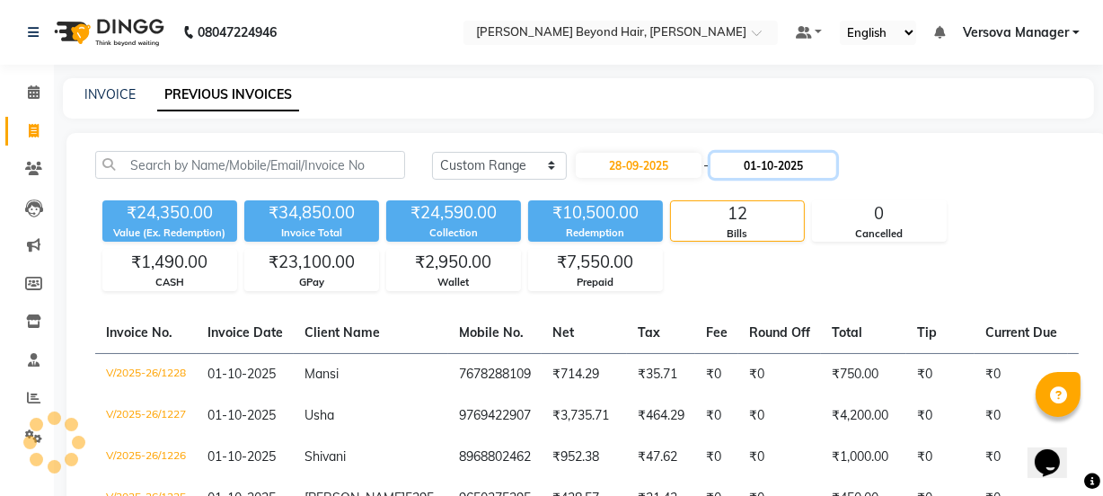
click at [794, 153] on input "01-10-2025" at bounding box center [774, 165] width 126 height 25
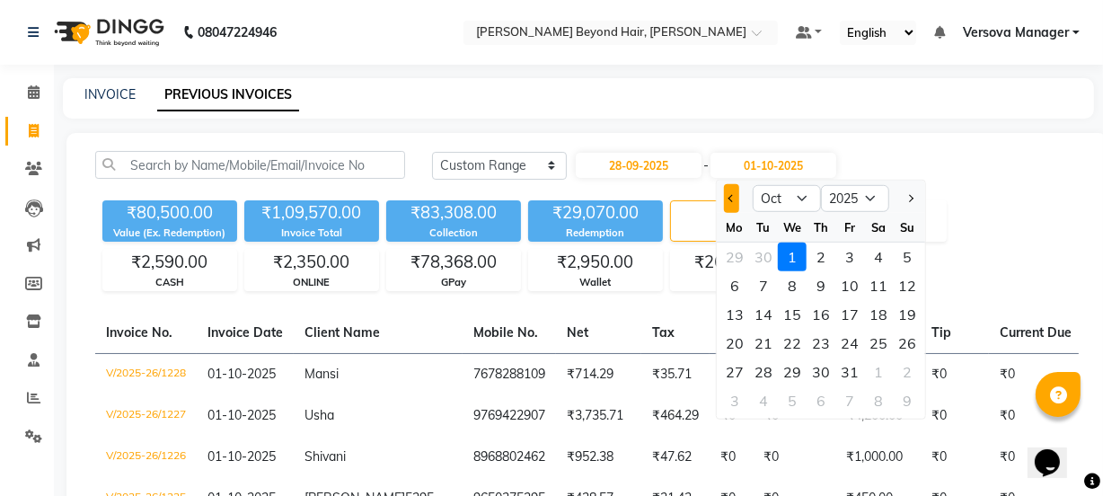
click at [733, 197] on span "Previous month" at bounding box center [732, 198] width 7 height 7
select select "9"
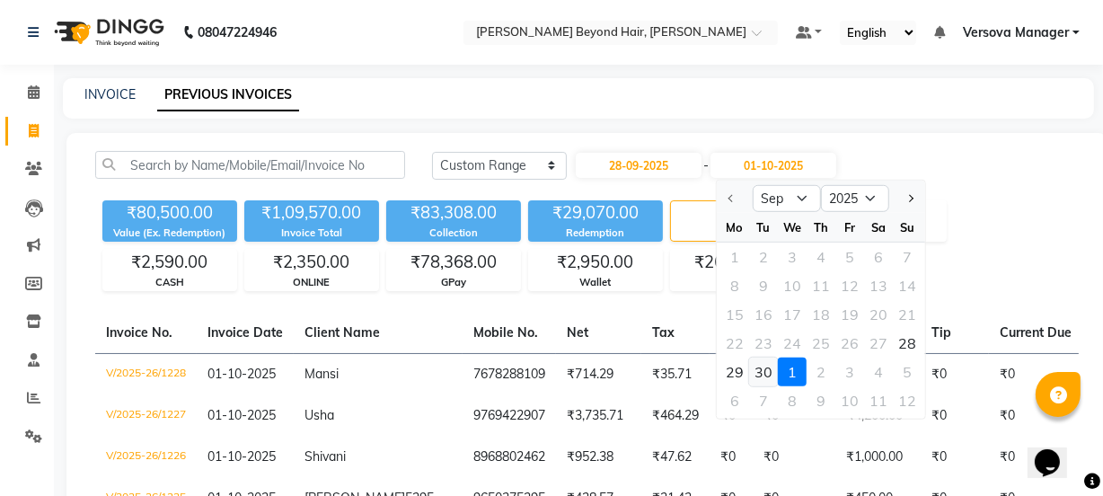
click at [759, 369] on div "30" at bounding box center [763, 372] width 29 height 29
type input "30-09-2025"
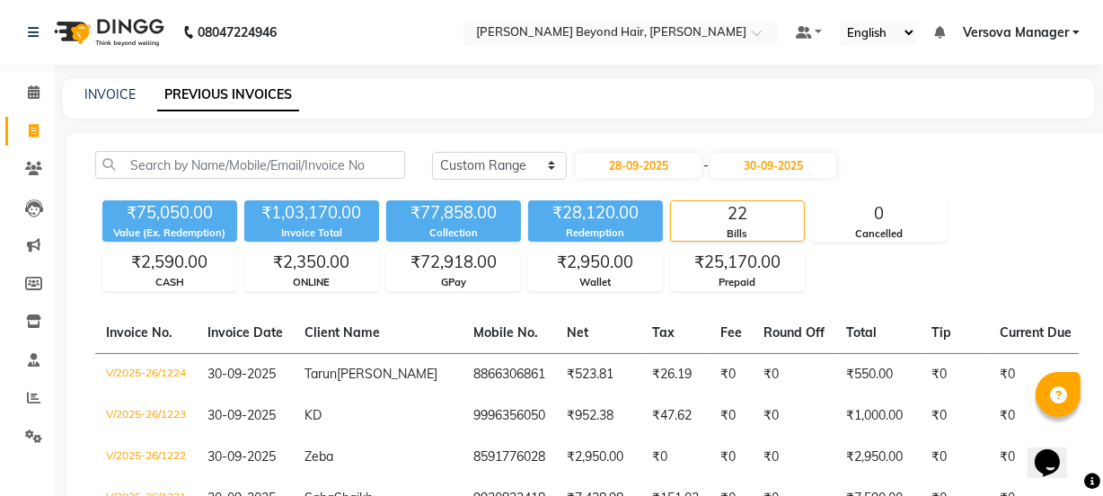
click at [973, 173] on div "[DATE] [DATE] Custom Range [DATE] - [DATE]" at bounding box center [755, 165] width 647 height 29
